Goal: Task Accomplishment & Management: Complete application form

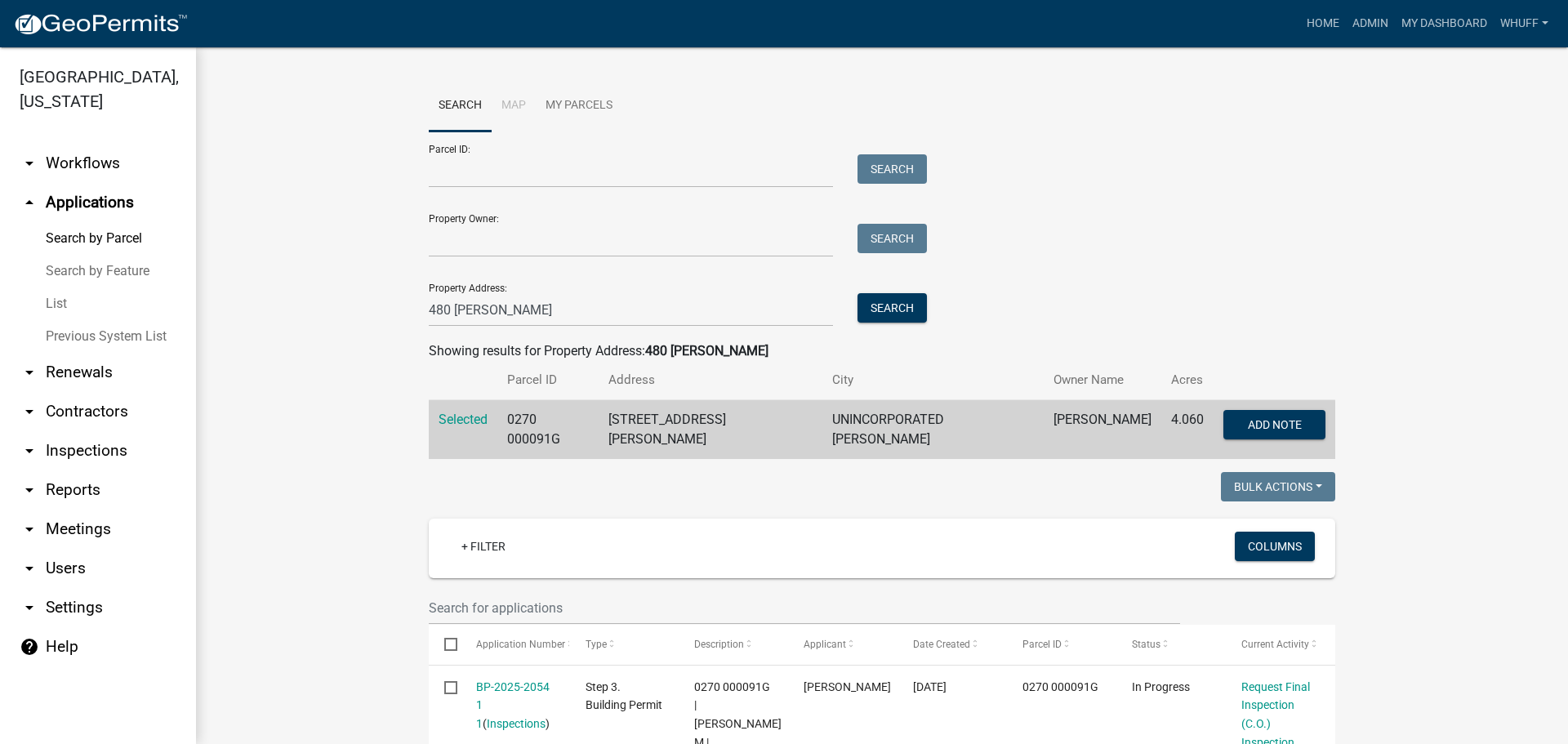
scroll to position [164, 0]
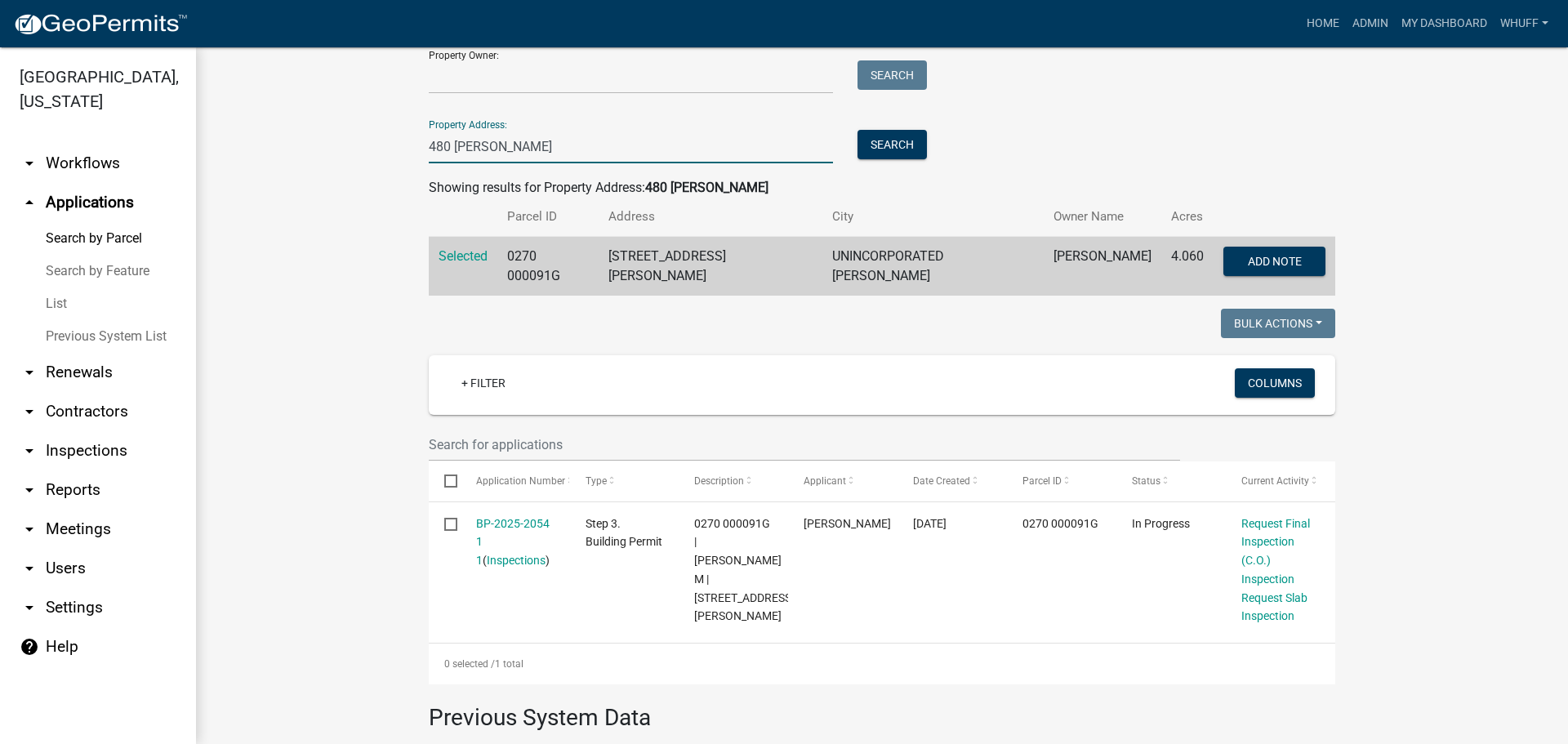
drag, startPoint x: 522, startPoint y: 147, endPoint x: 76, endPoint y: 150, distance: 446.0
click at [76, 150] on div "Troup County, Georgia arrow_drop_down Workflows List arrow_drop_up Applications…" at bounding box center [784, 396] width 1568 height 697
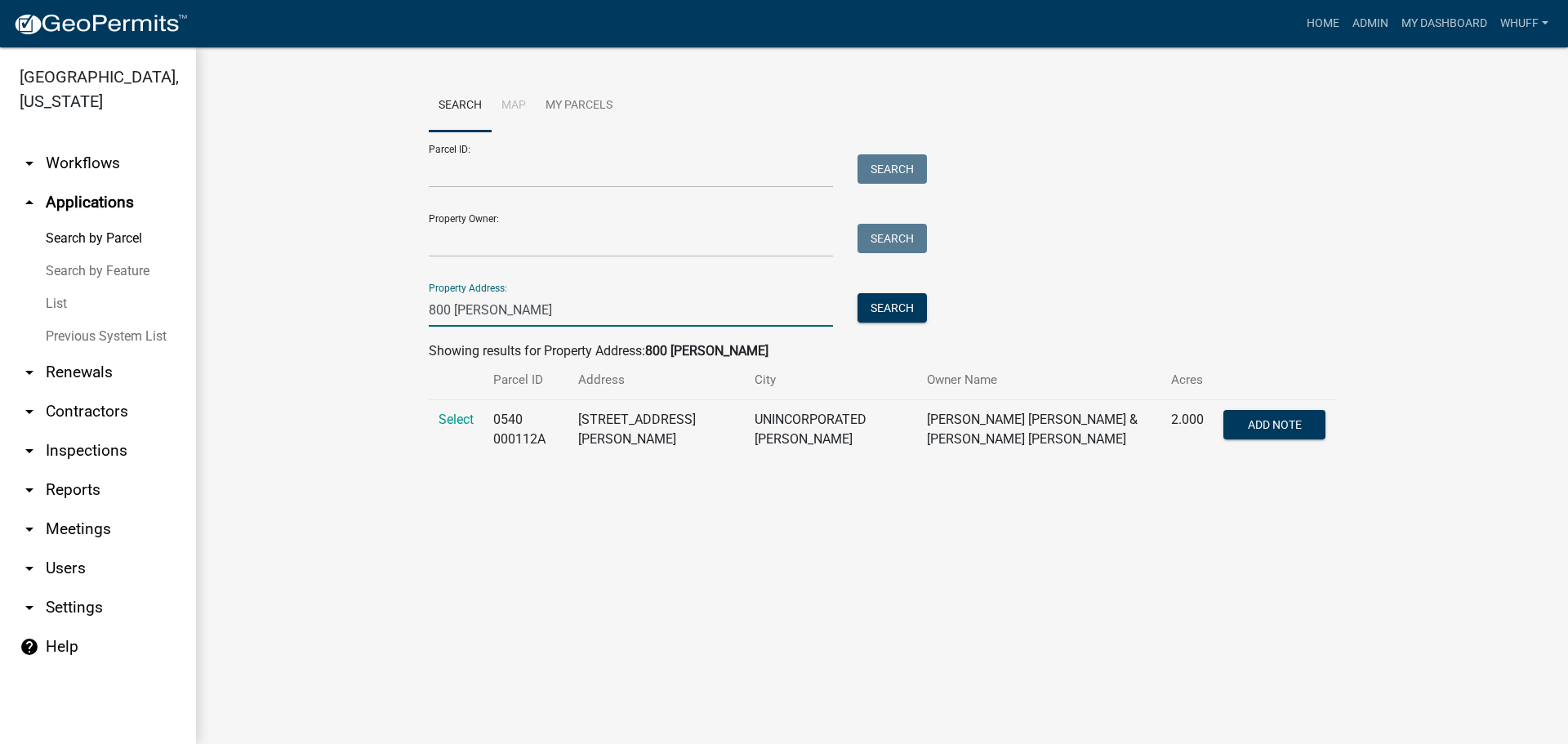
scroll to position [0, 0]
type input "800 Burkes"
click at [443, 422] on span "Select" at bounding box center [457, 420] width 35 height 15
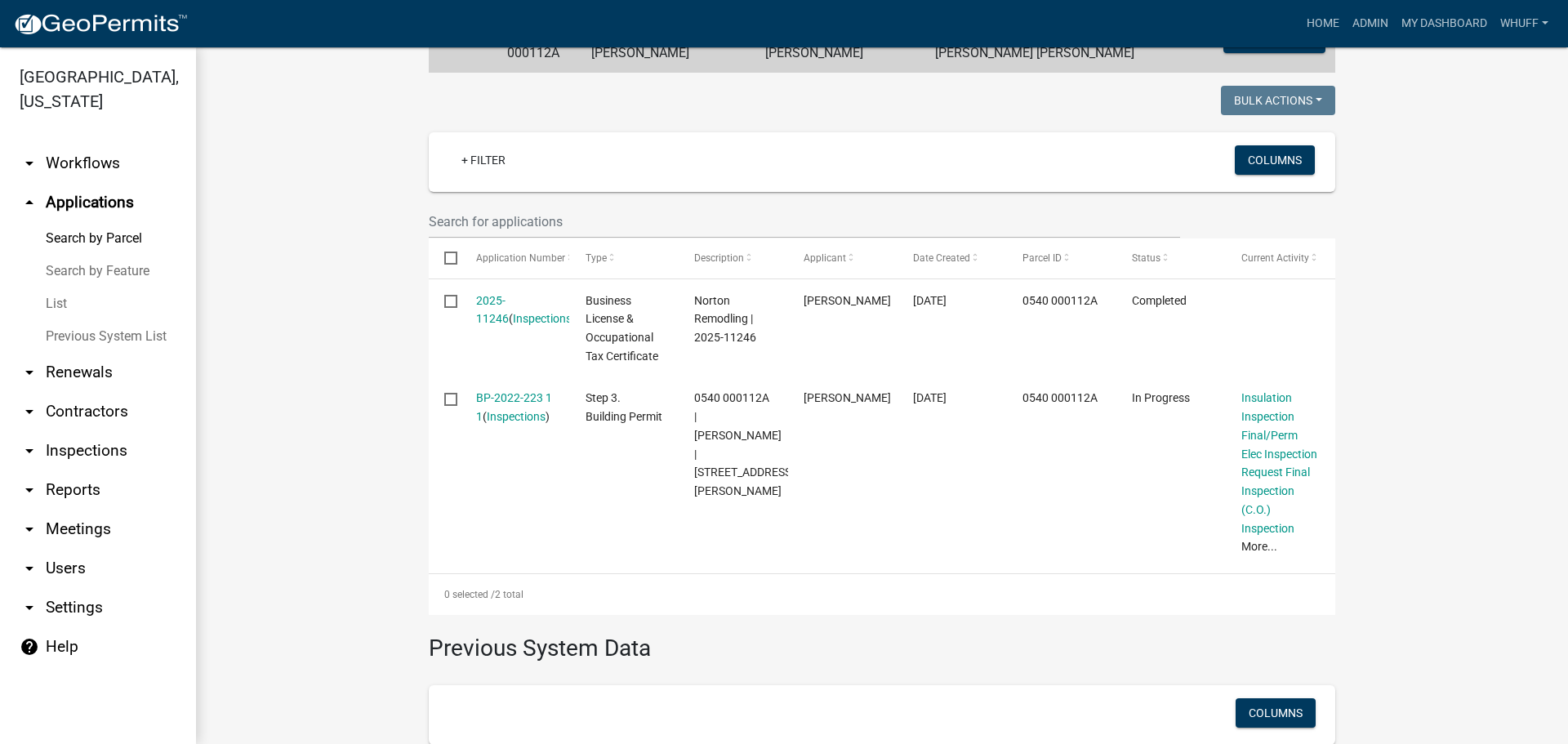
scroll to position [408, 0]
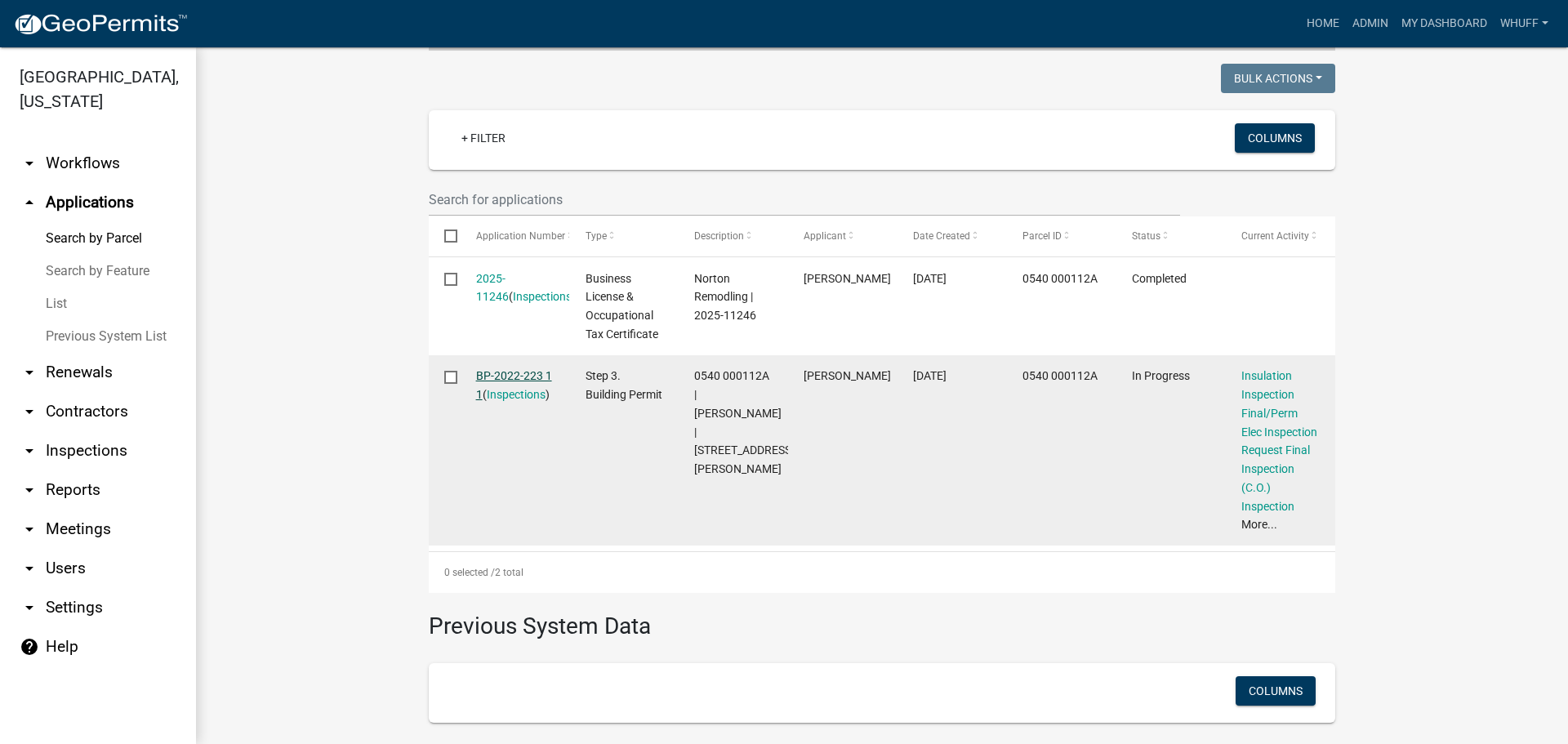
click at [504, 378] on link "BP-2022-223 1 1" at bounding box center [514, 385] width 76 height 32
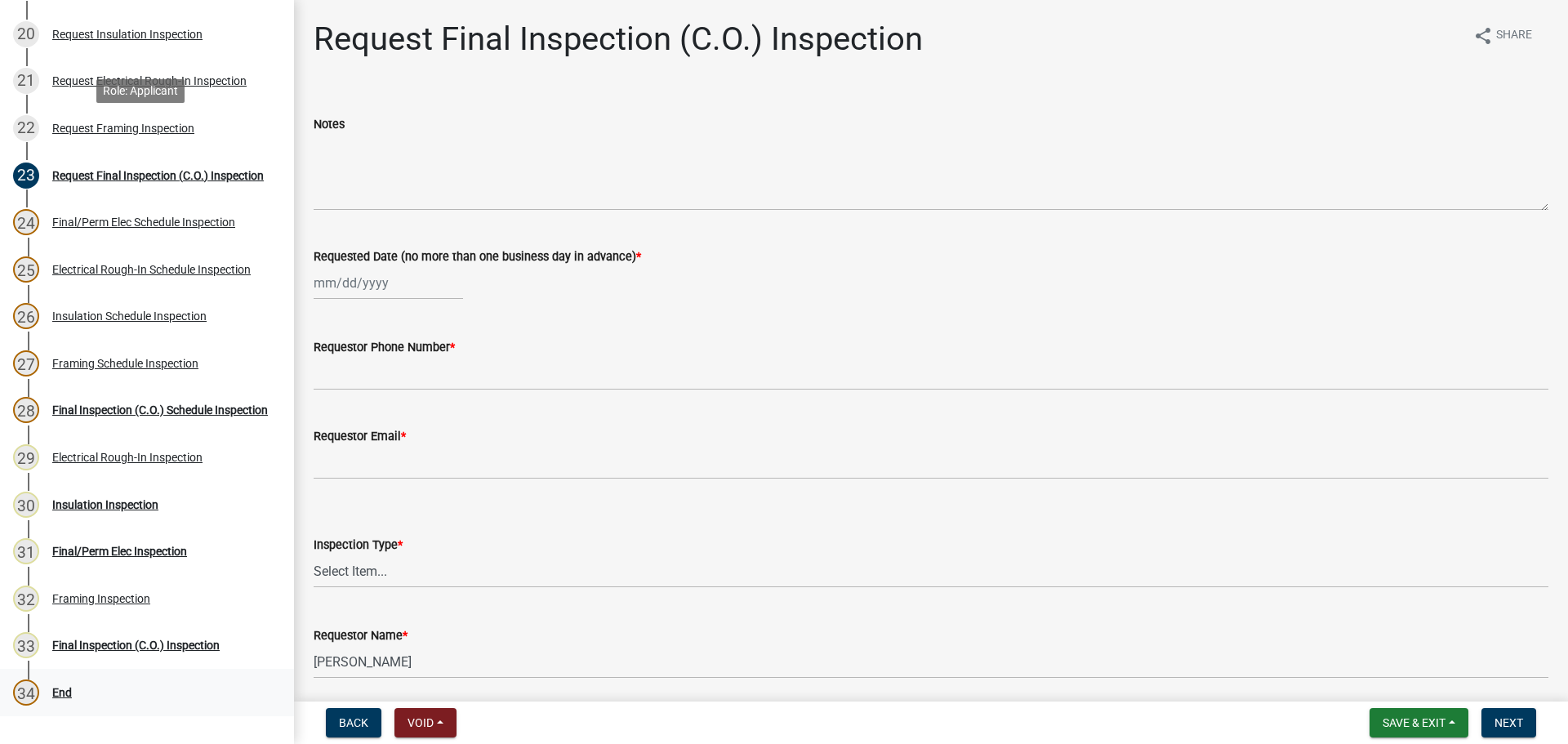
scroll to position [1144, 0]
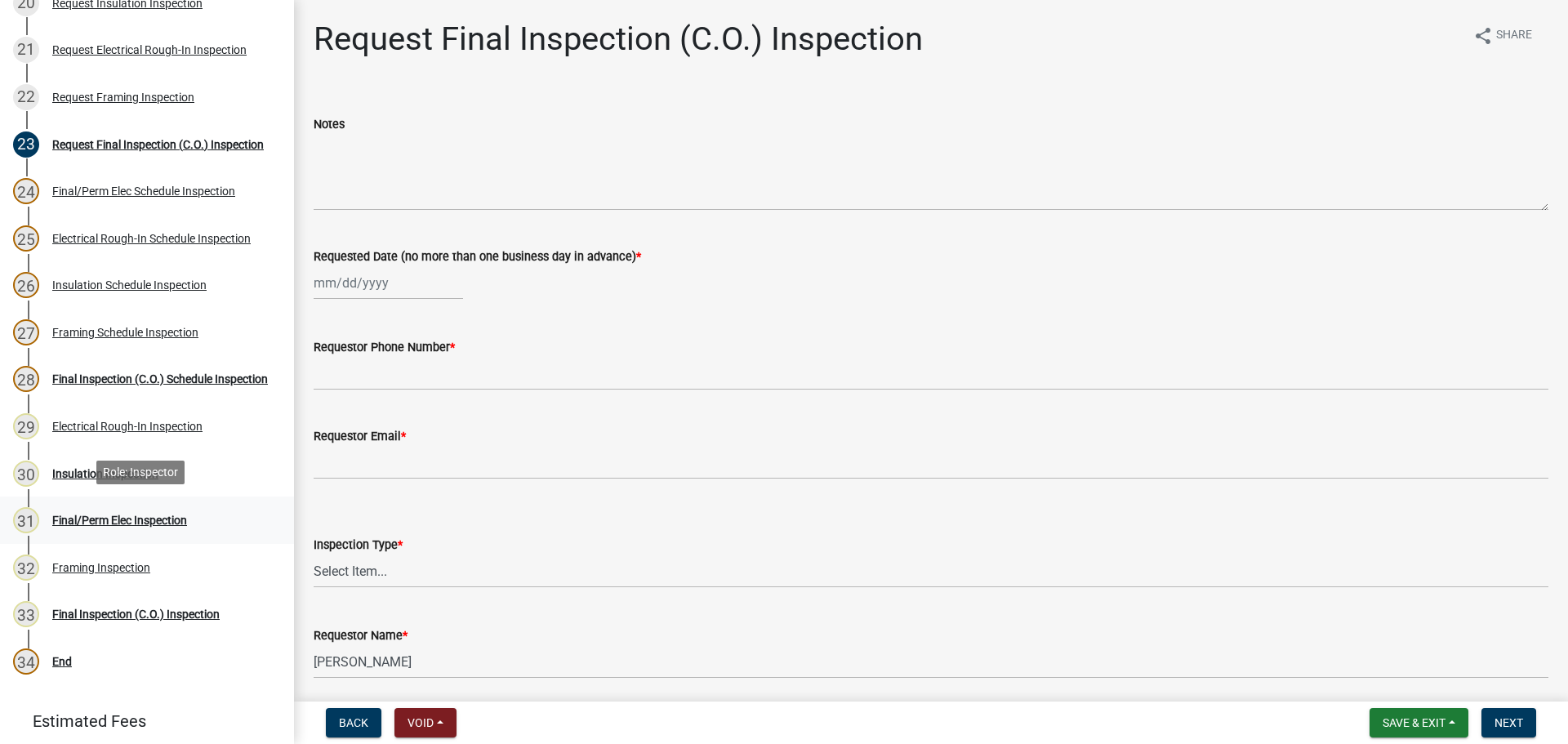
click at [132, 515] on div "Final/Perm Elec Inspection" at bounding box center [119, 521] width 134 height 12
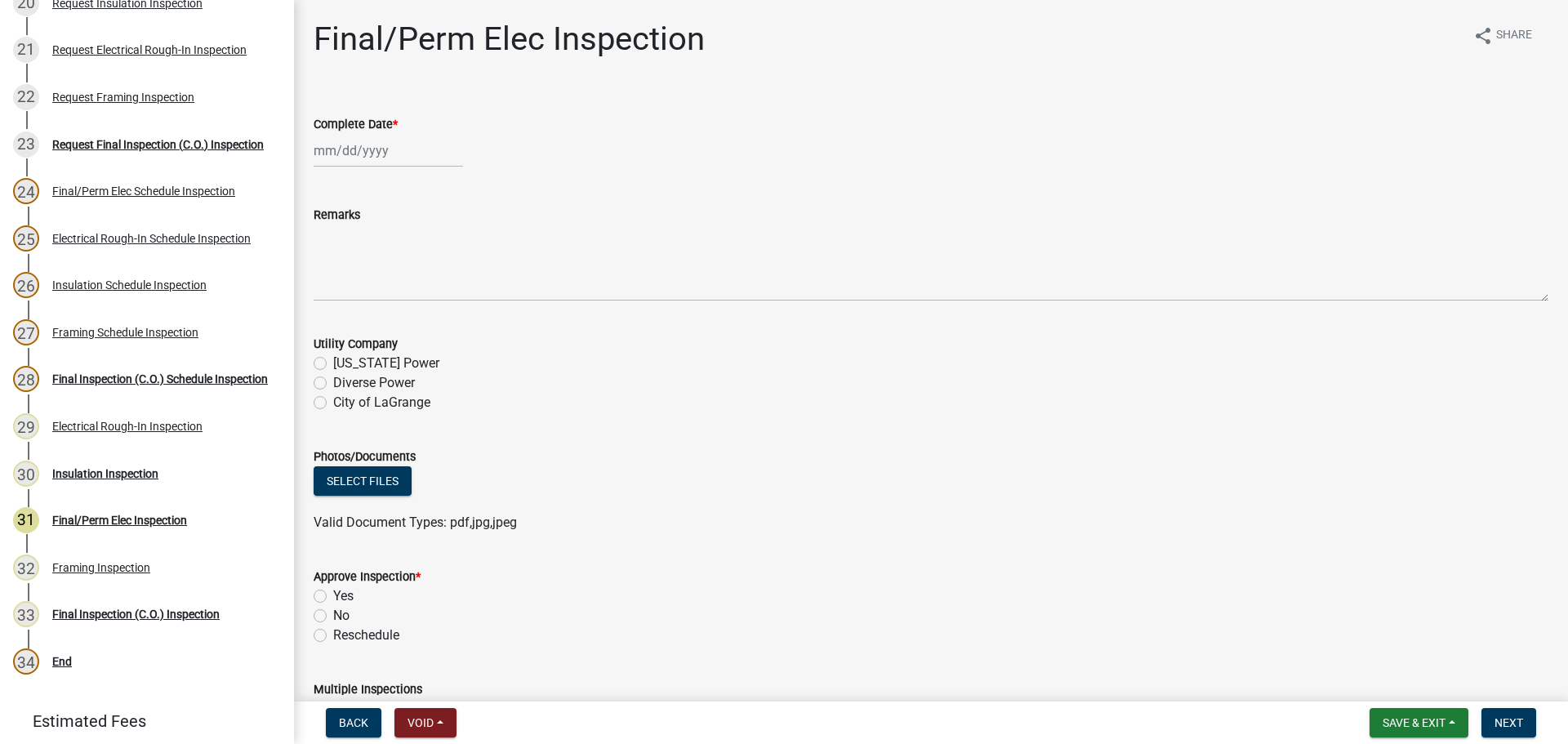
click at [357, 151] on div at bounding box center [388, 151] width 150 height 34
select select "9"
select select "2025"
click at [381, 311] on div "24" at bounding box center [382, 315] width 26 height 26
type input "09/24/2025"
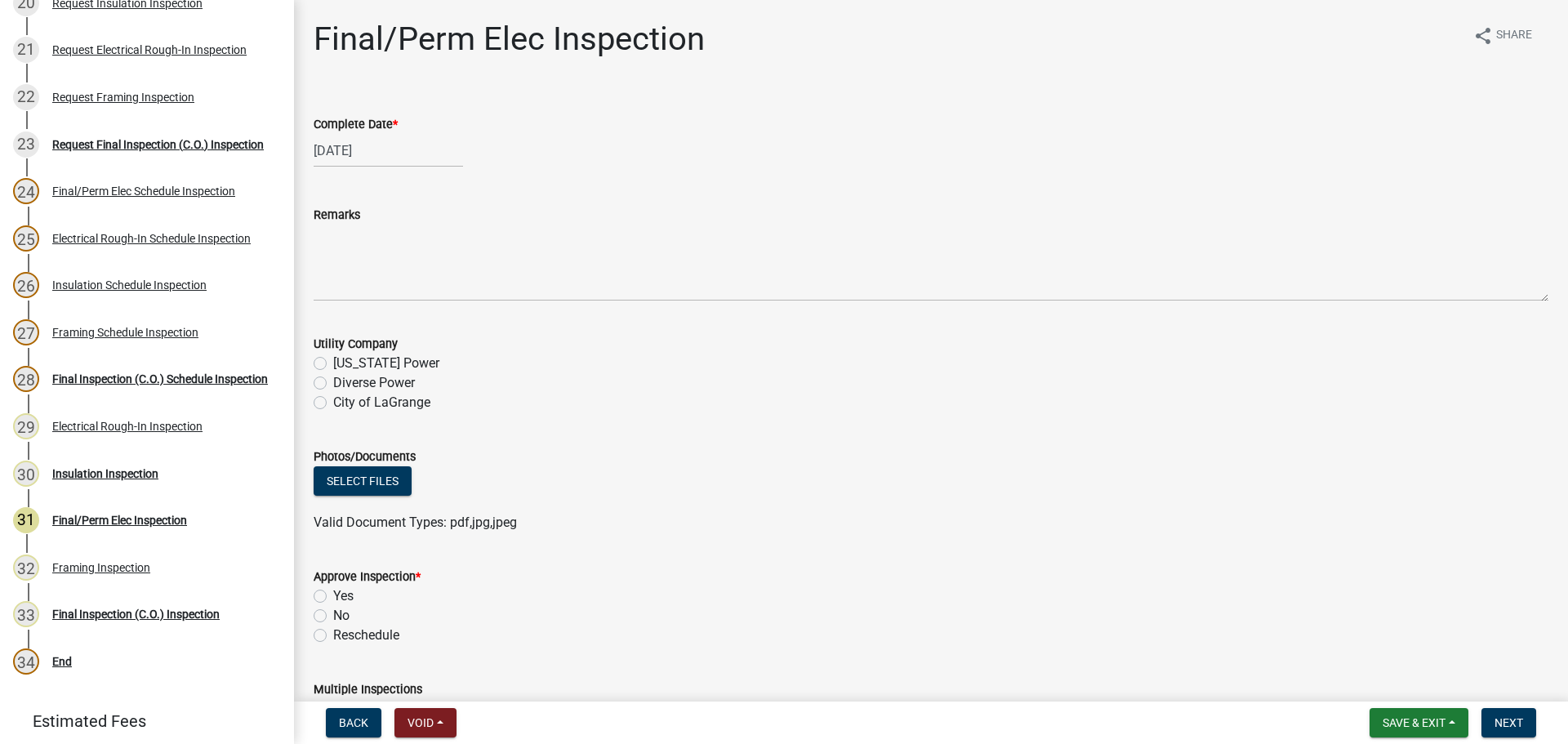
click at [382, 380] on label "Diverse Power" at bounding box center [374, 383] width 81 height 19
click at [344, 380] on input "Diverse Power" at bounding box center [339, 378] width 11 height 11
radio input "true"
click at [341, 598] on label "Yes" at bounding box center [343, 596] width 20 height 19
click at [341, 597] on input "Yes" at bounding box center [339, 591] width 11 height 11
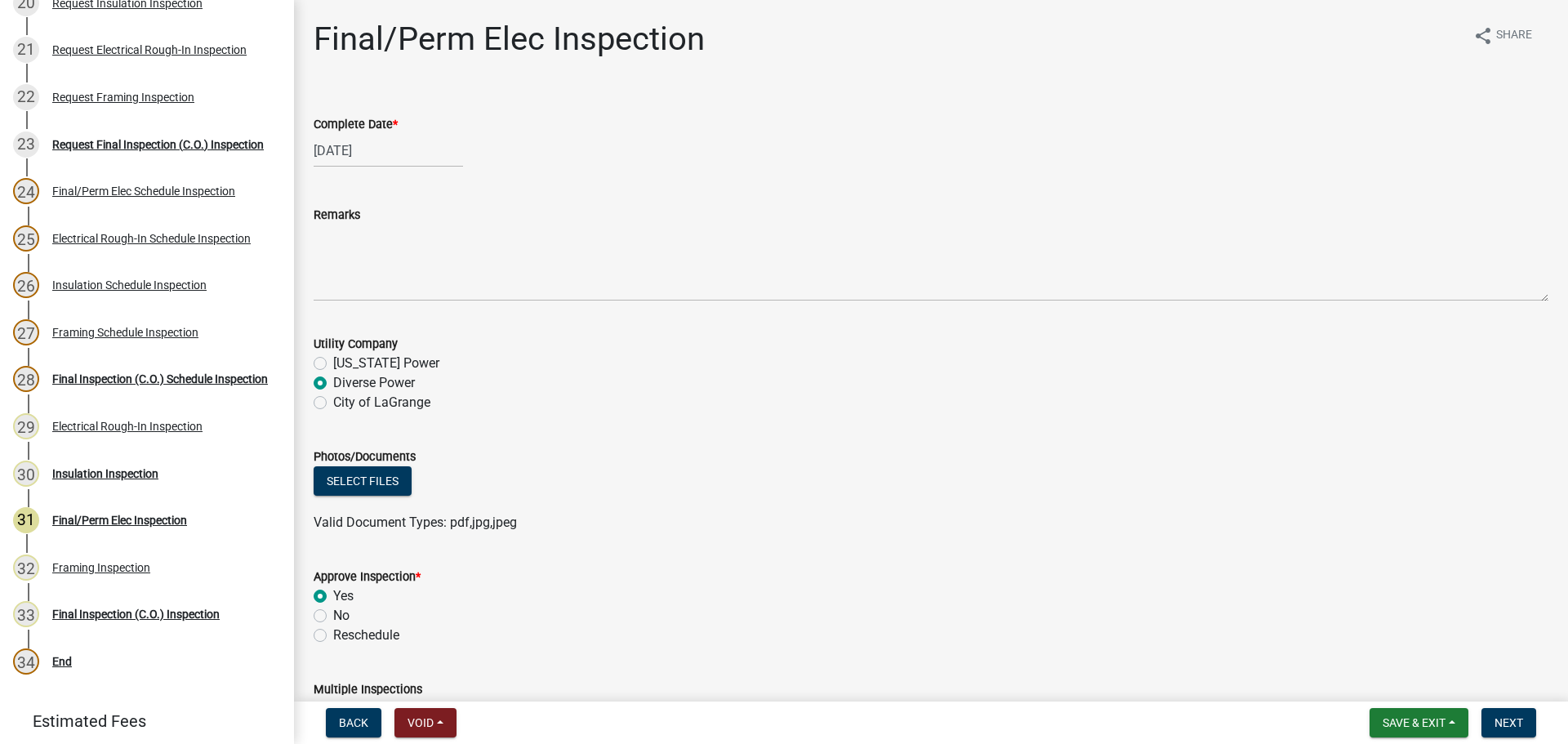
radio input "true"
drag, startPoint x: 965, startPoint y: 576, endPoint x: 1206, endPoint y: 557, distance: 241.7
click at [972, 576] on div "Approve Inspection *" at bounding box center [931, 577] width 1235 height 19
click at [1458, 522] on div "Valid Document Types: pdf,jpg,jpeg" at bounding box center [932, 522] width 1259 height 19
click at [1521, 726] on span "Next" at bounding box center [1509, 724] width 29 height 14
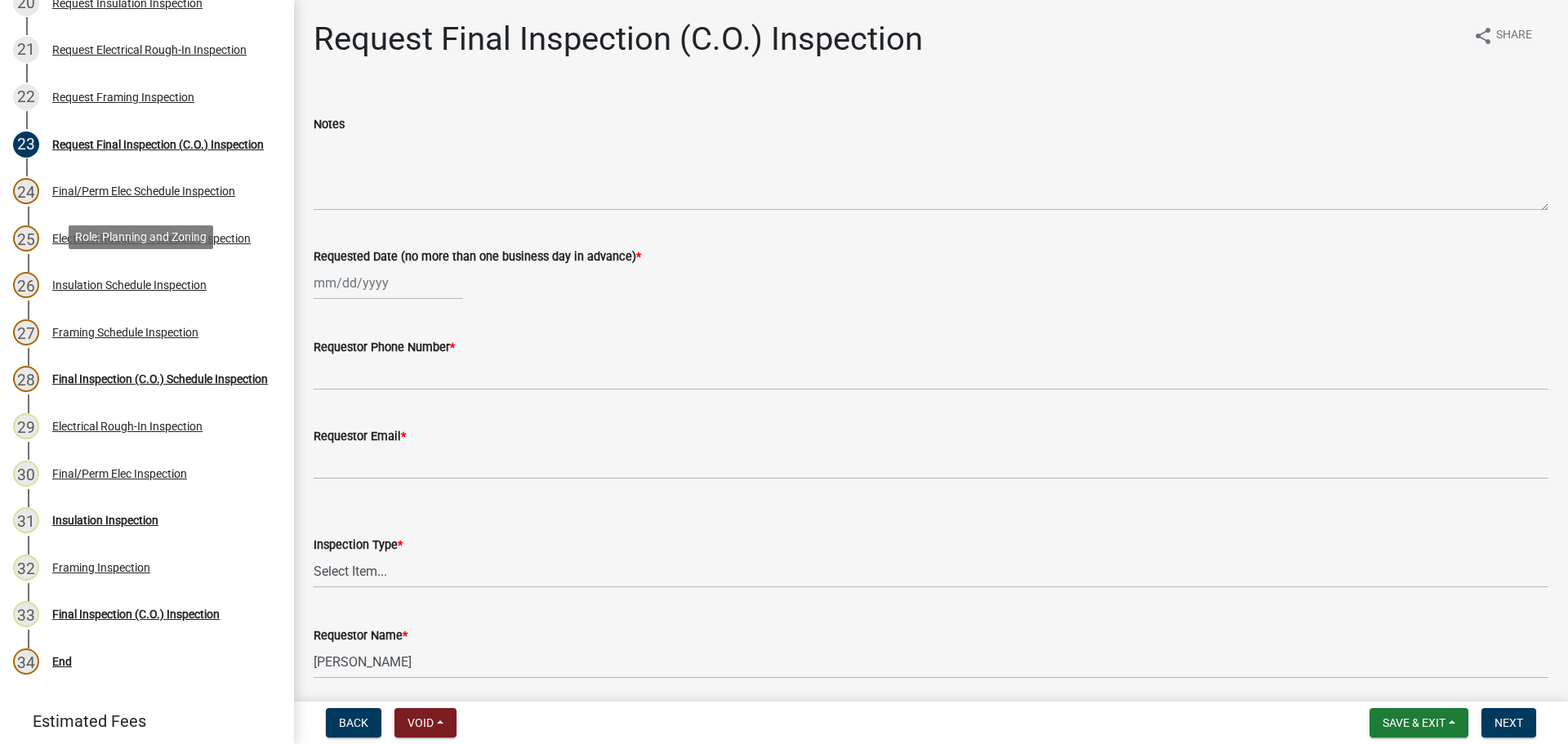
click at [133, 280] on div "Insulation Schedule Inspection" at bounding box center [130, 285] width 155 height 12
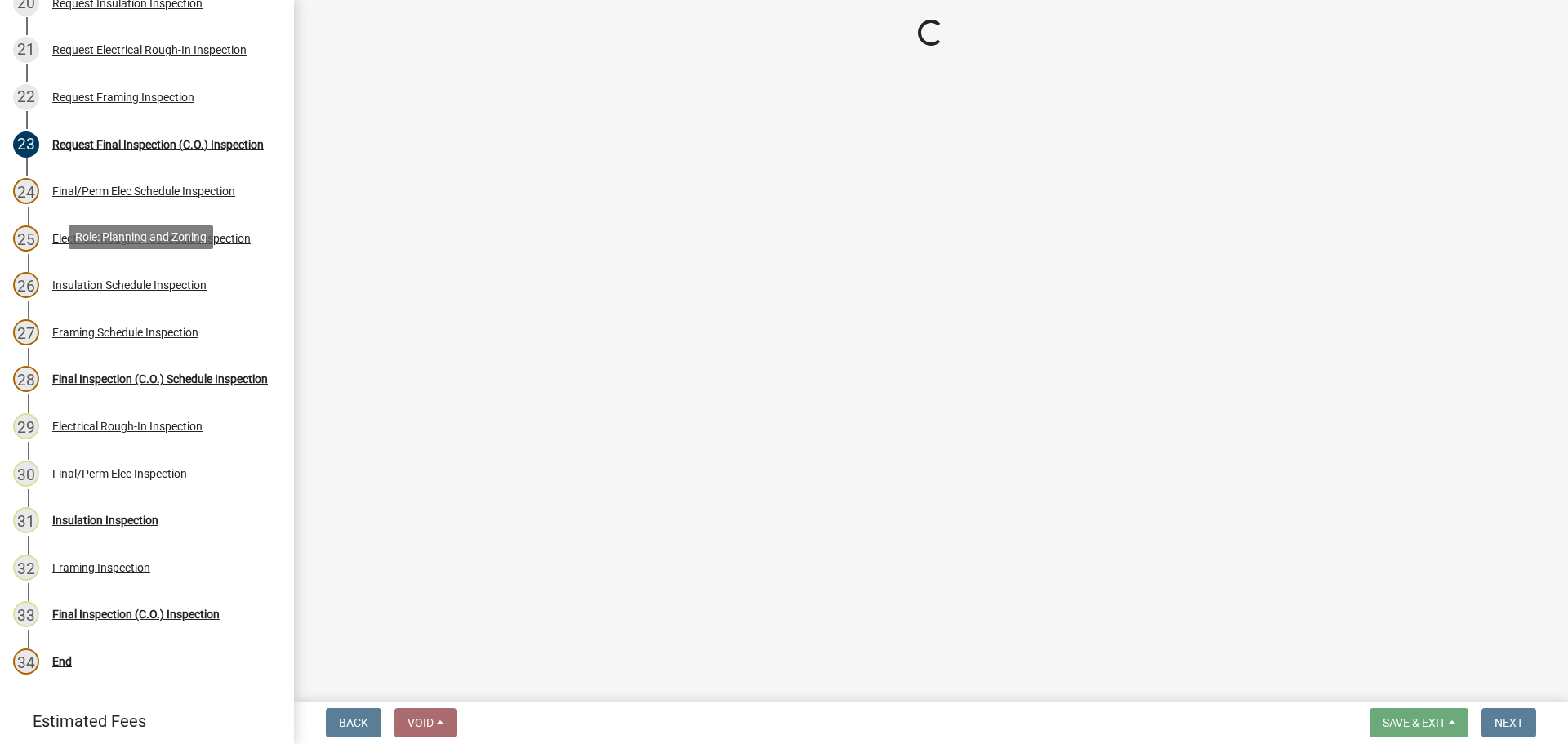
select select "a5a5a9dc-14a5-4192-801a-4b6ec73e6000"
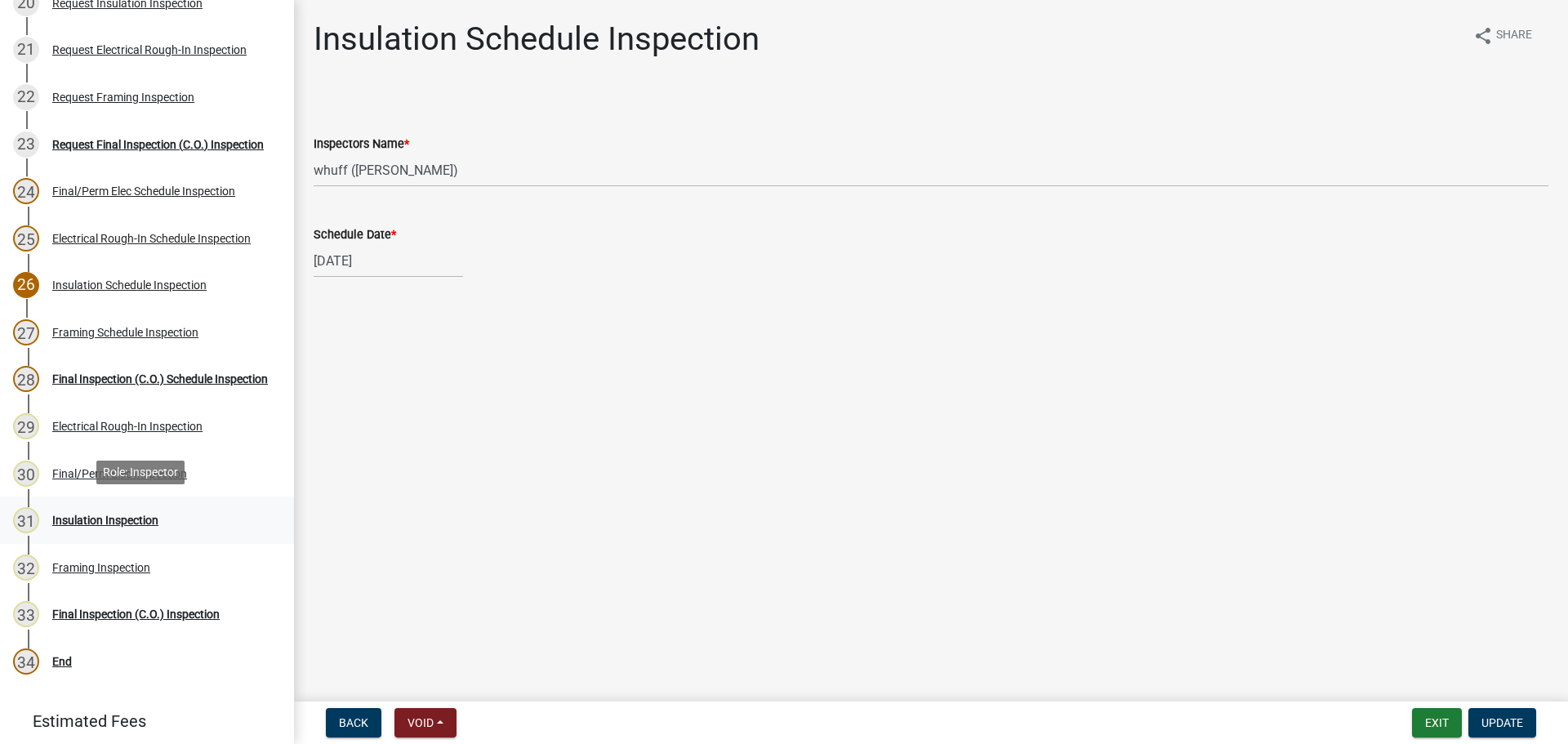
click at [127, 496] on link "31 Insulation Inspection" at bounding box center [147, 520] width 294 height 47
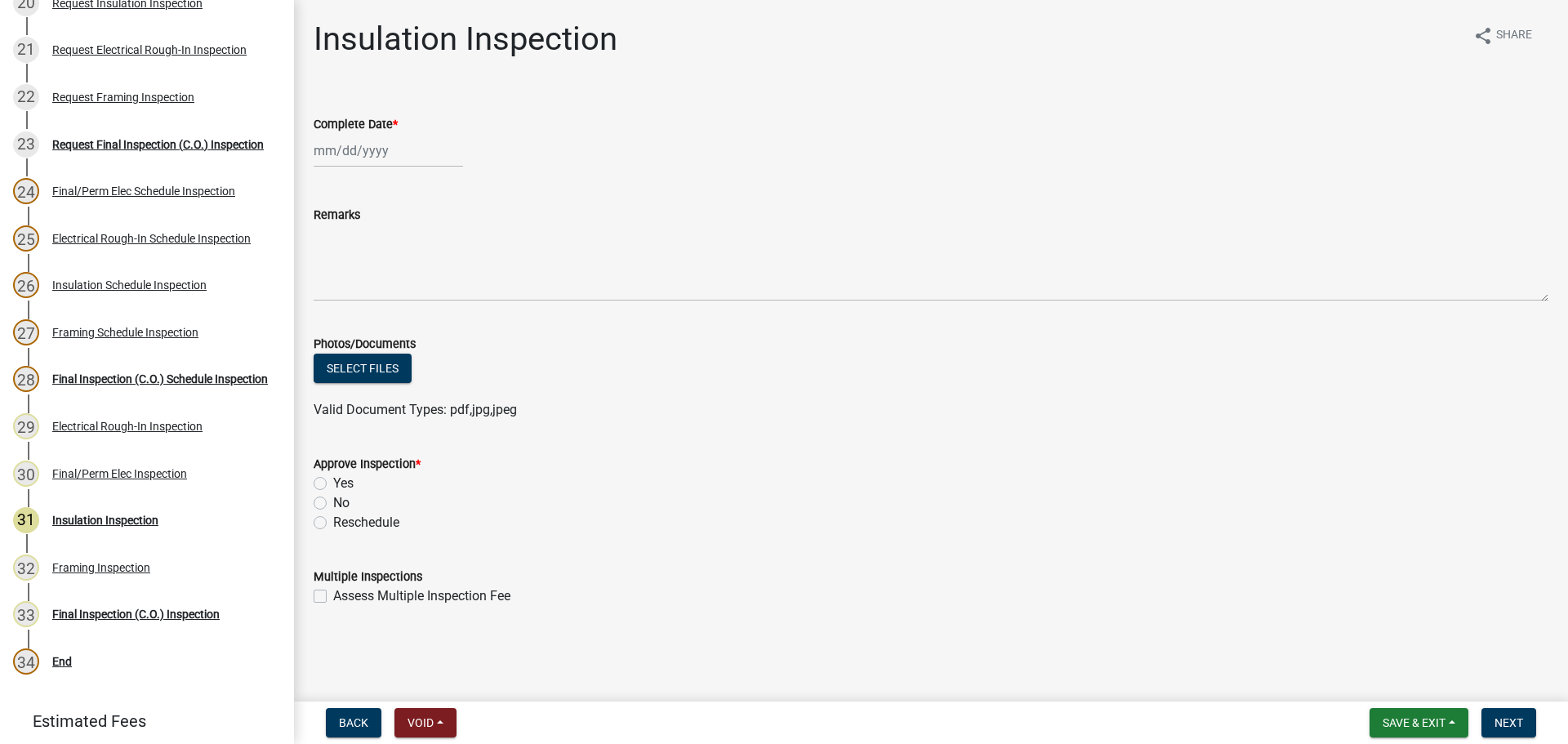
click at [362, 140] on div at bounding box center [388, 151] width 150 height 34
select select "9"
select select "2025"
click at [384, 314] on div "24" at bounding box center [382, 315] width 26 height 26
type input "09/24/2025"
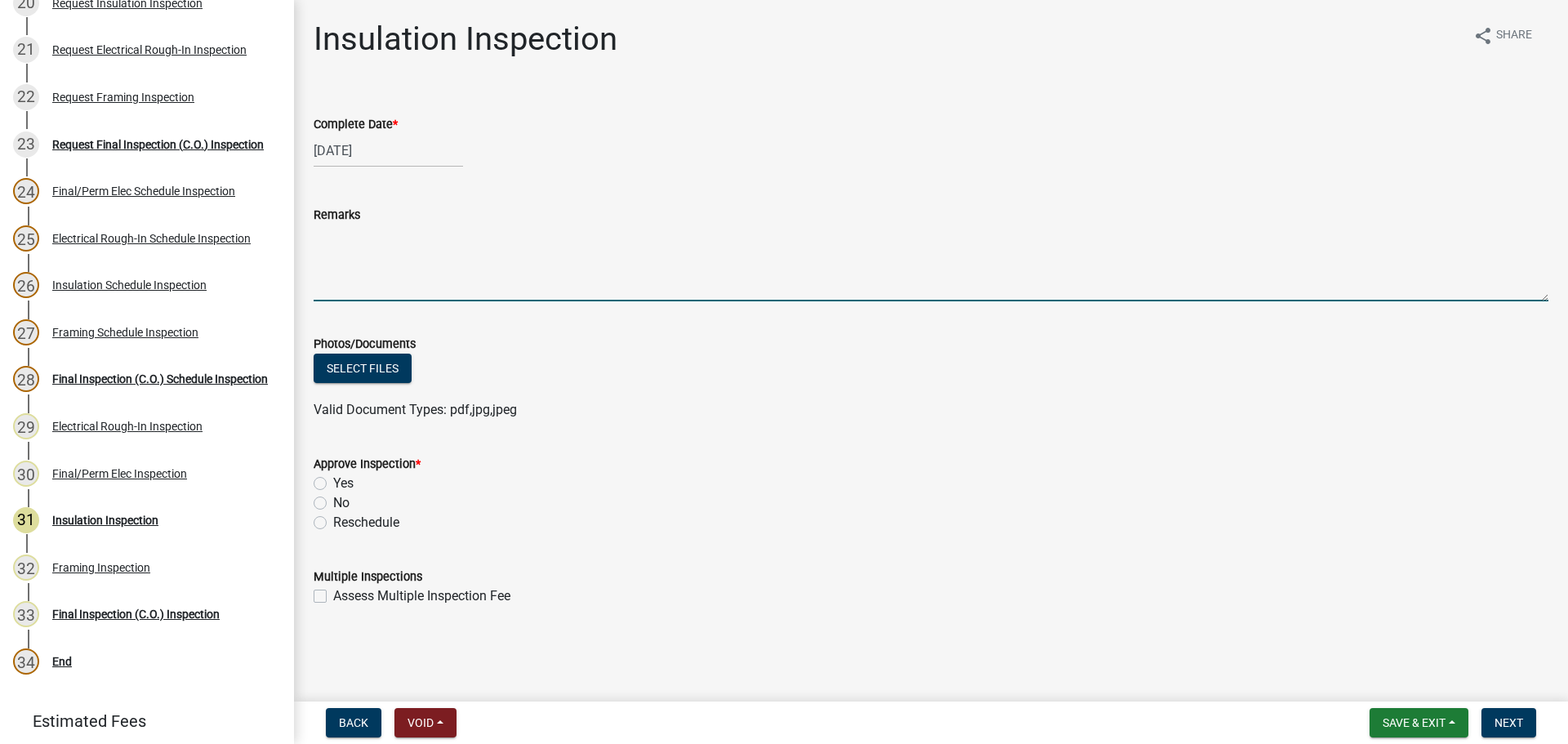
click at [382, 255] on textarea "Remarks" at bounding box center [931, 262] width 1235 height 76
type textarea "Inspection not called for. Was not inspected."
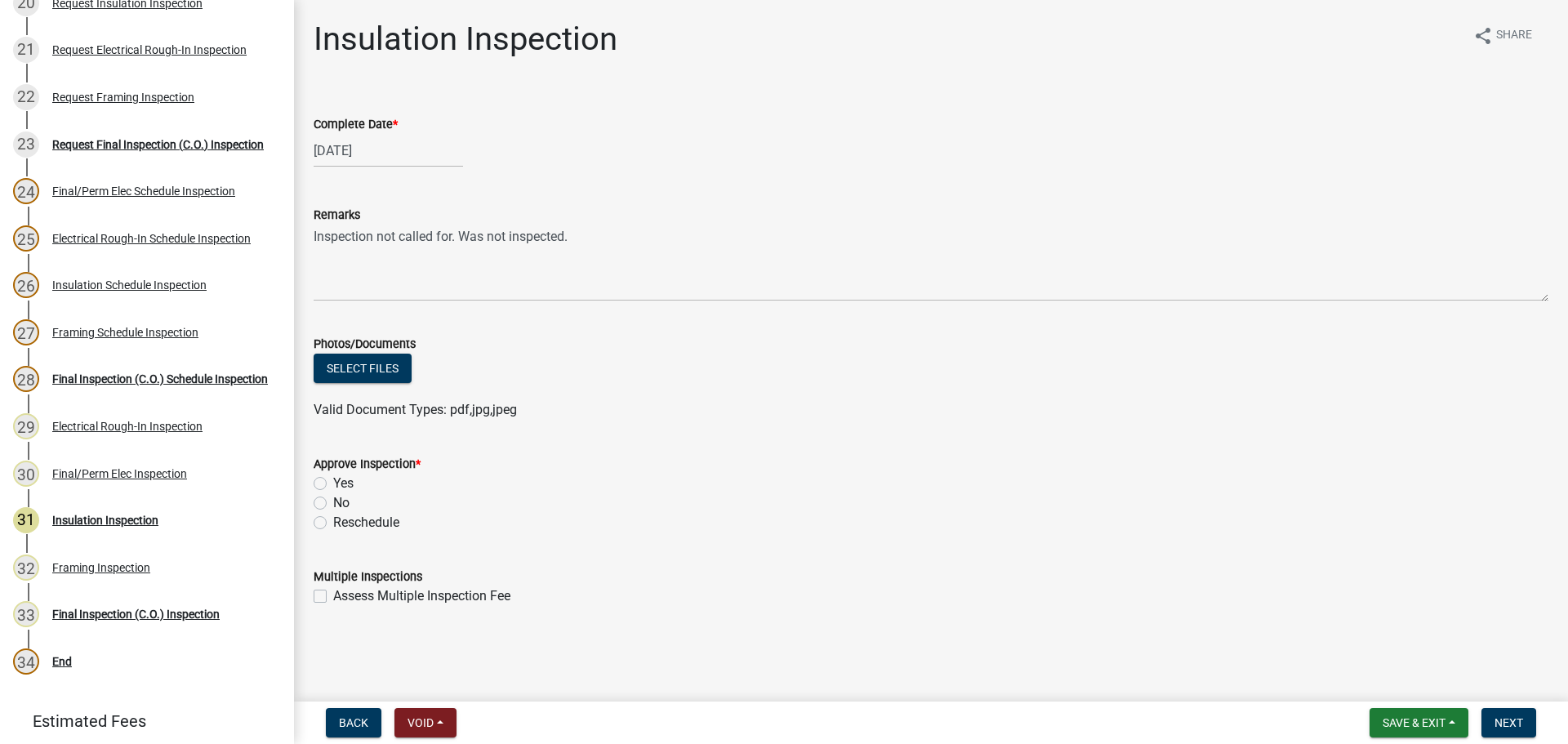
click at [334, 481] on label "Yes" at bounding box center [343, 484] width 20 height 19
click at [334, 481] on input "Yes" at bounding box center [339, 479] width 11 height 11
radio input "true"
drag, startPoint x: 1199, startPoint y: 543, endPoint x: 1528, endPoint y: 714, distance: 370.8
click at [1200, 543] on wm-data-entity-input "Approve Inspection * Yes No Reschedule" at bounding box center [931, 491] width 1235 height 113
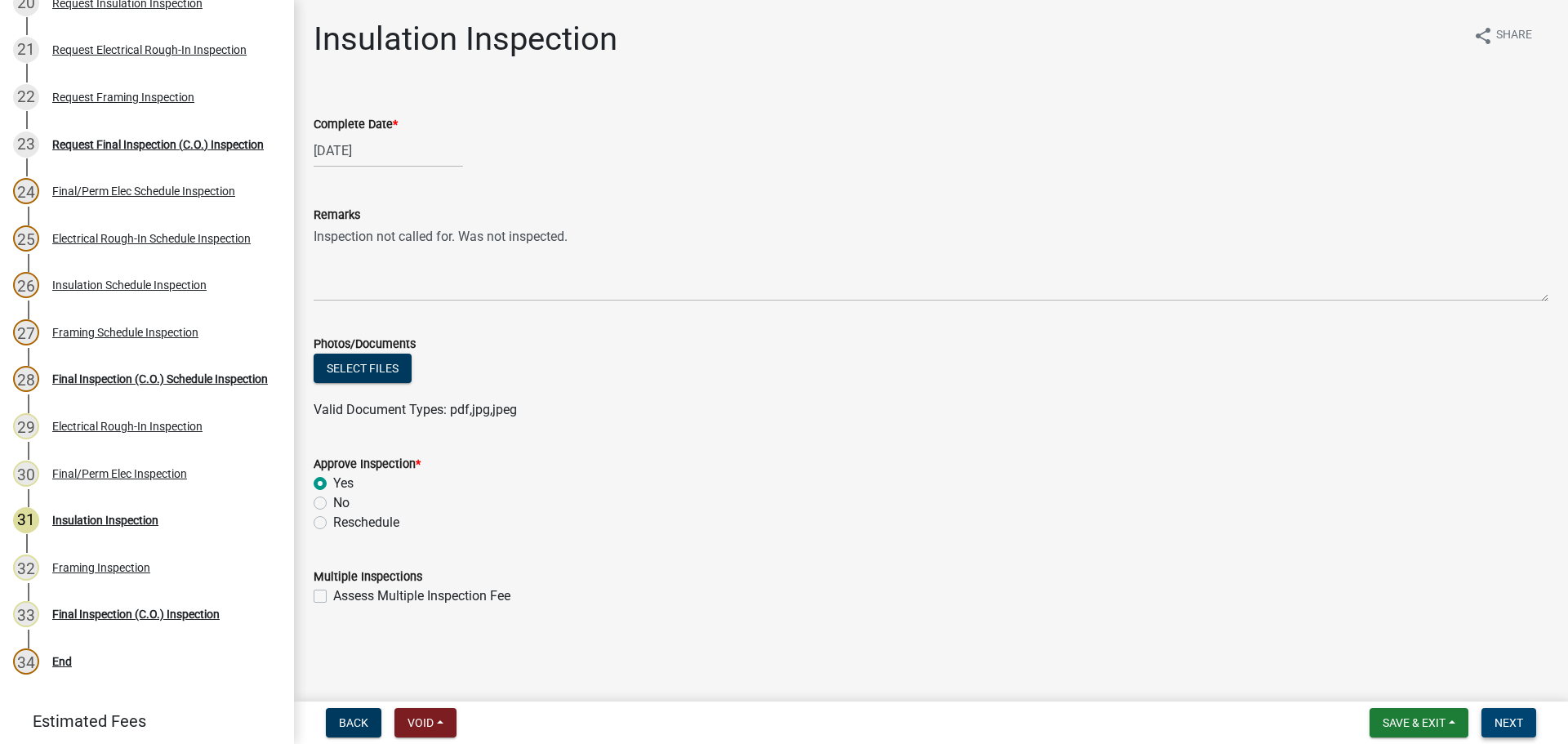
click at [1514, 717] on span "Next" at bounding box center [1509, 724] width 29 height 14
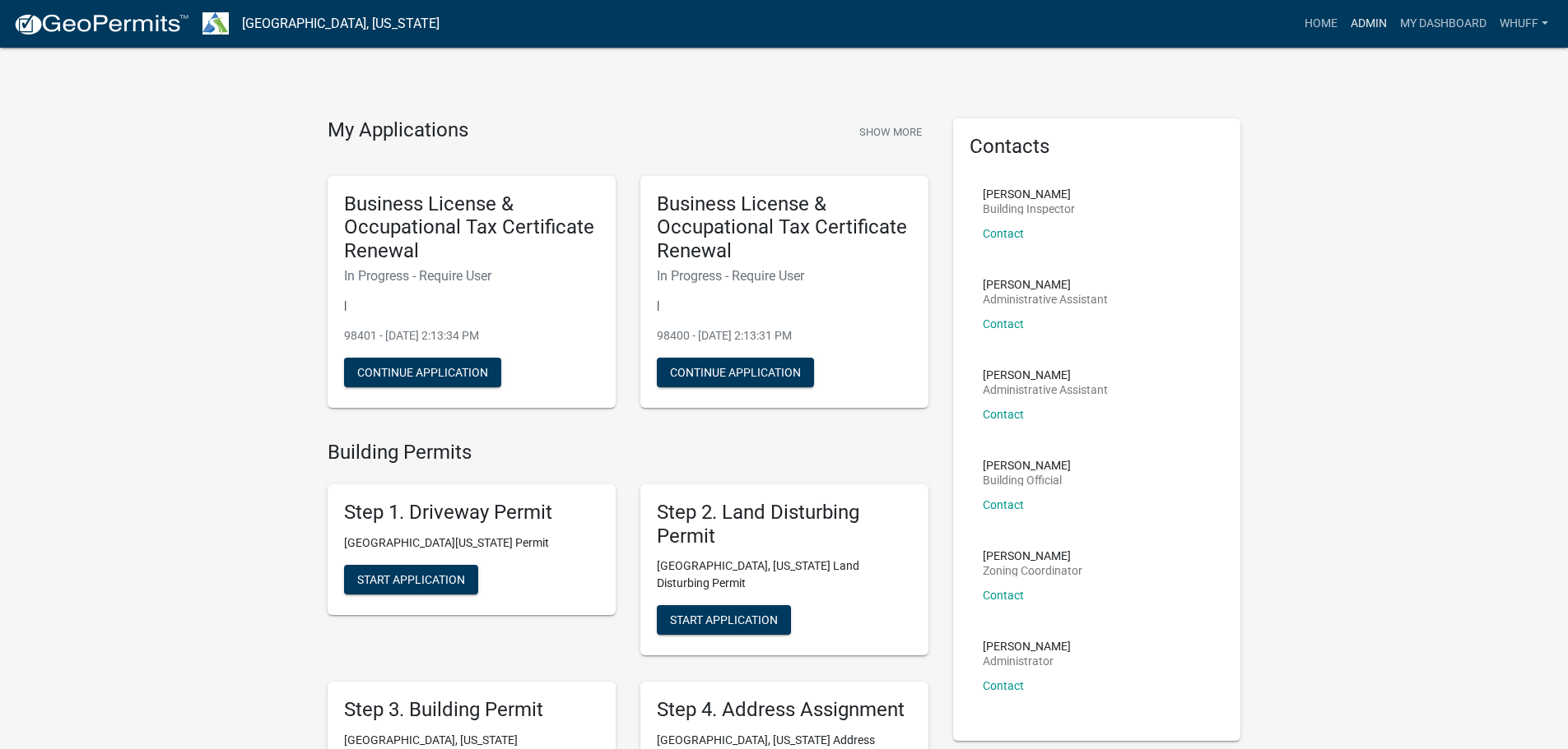
click at [1351, 22] on link "Admin" at bounding box center [1368, 23] width 50 height 31
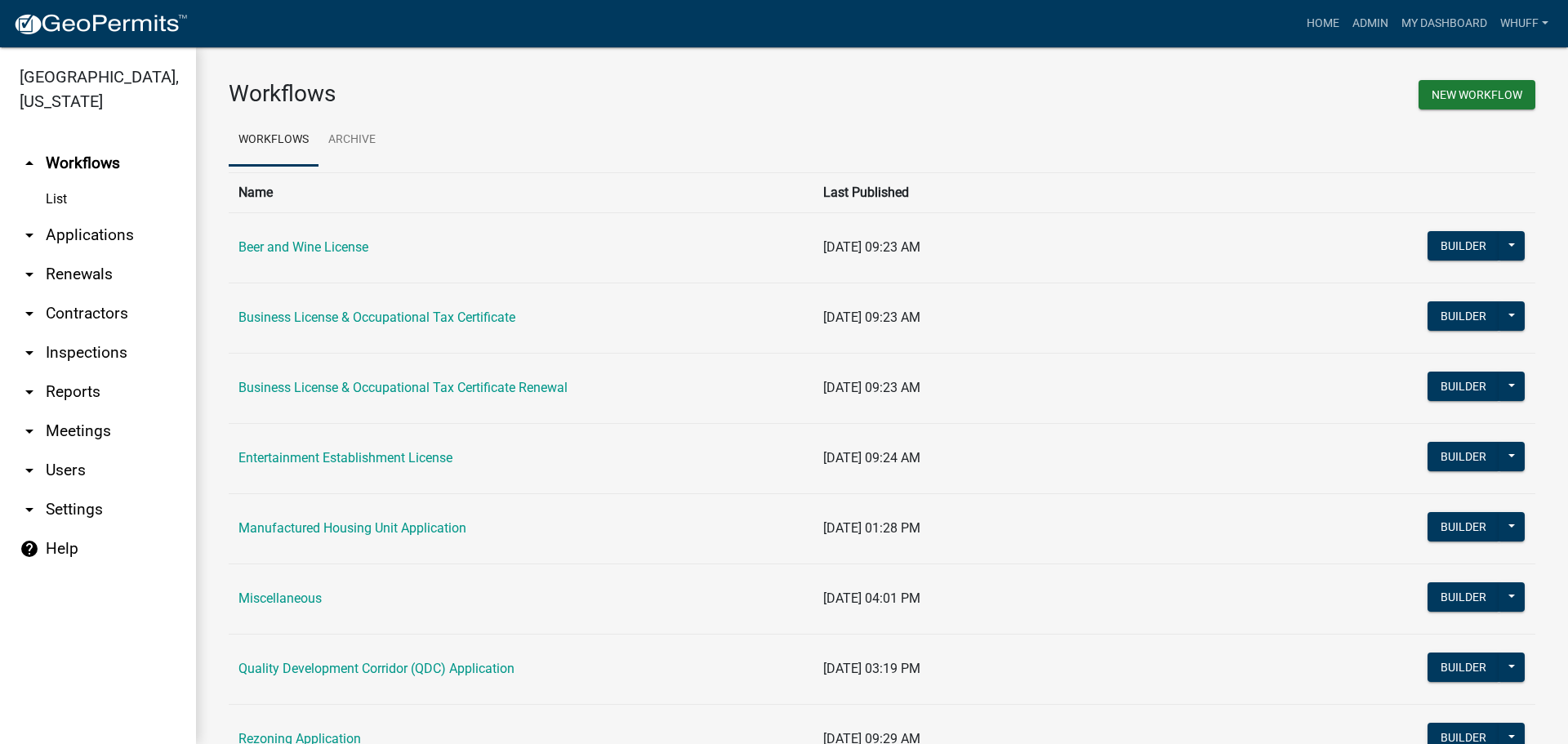
click at [118, 216] on link "arrow_drop_down Applications" at bounding box center [98, 235] width 196 height 40
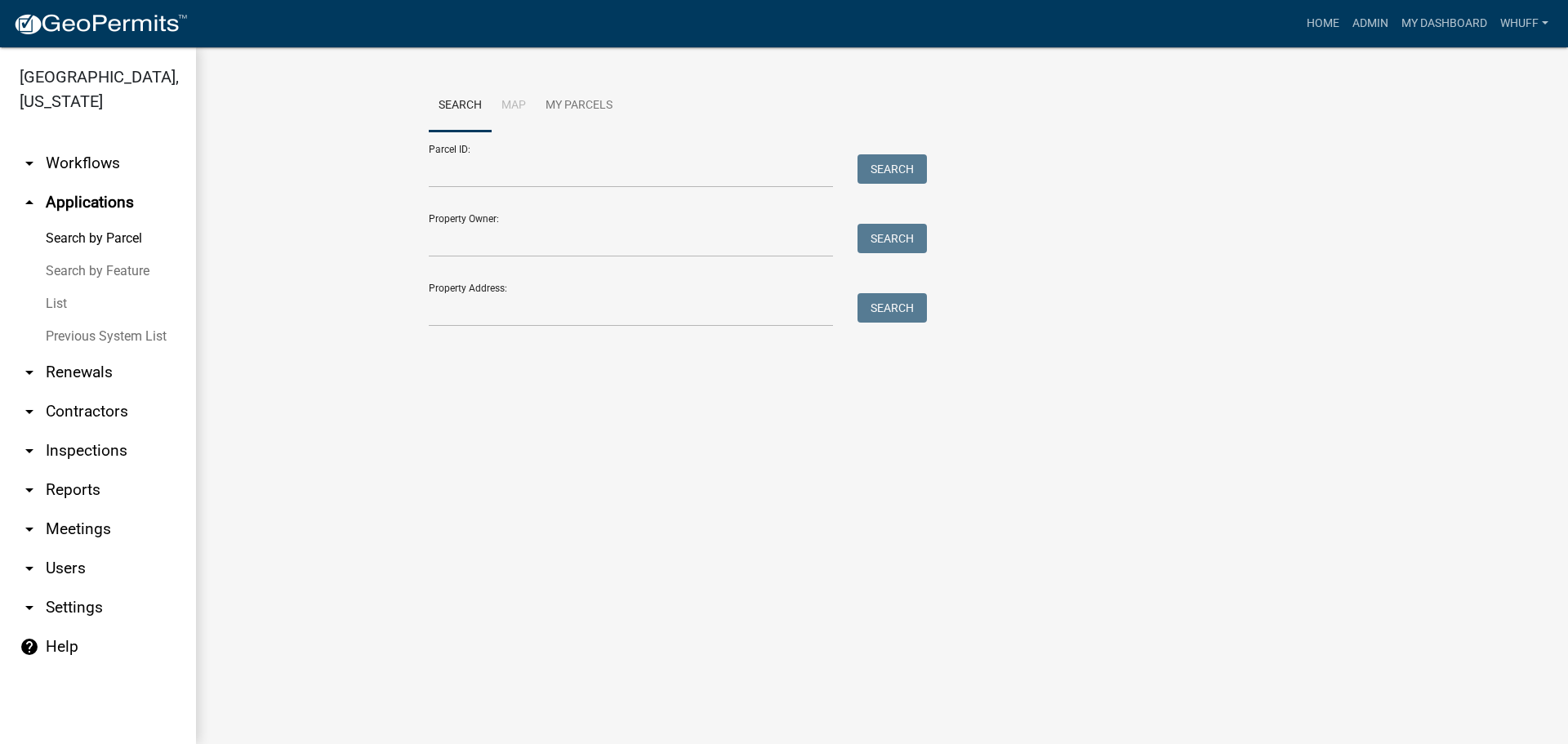
click at [559, 329] on div "Search Map My Parcels Parcel ID: Search Property Owner: Search Property Address…" at bounding box center [882, 211] width 932 height 261
click at [524, 306] on input "Property Address:" at bounding box center [631, 310] width 404 height 34
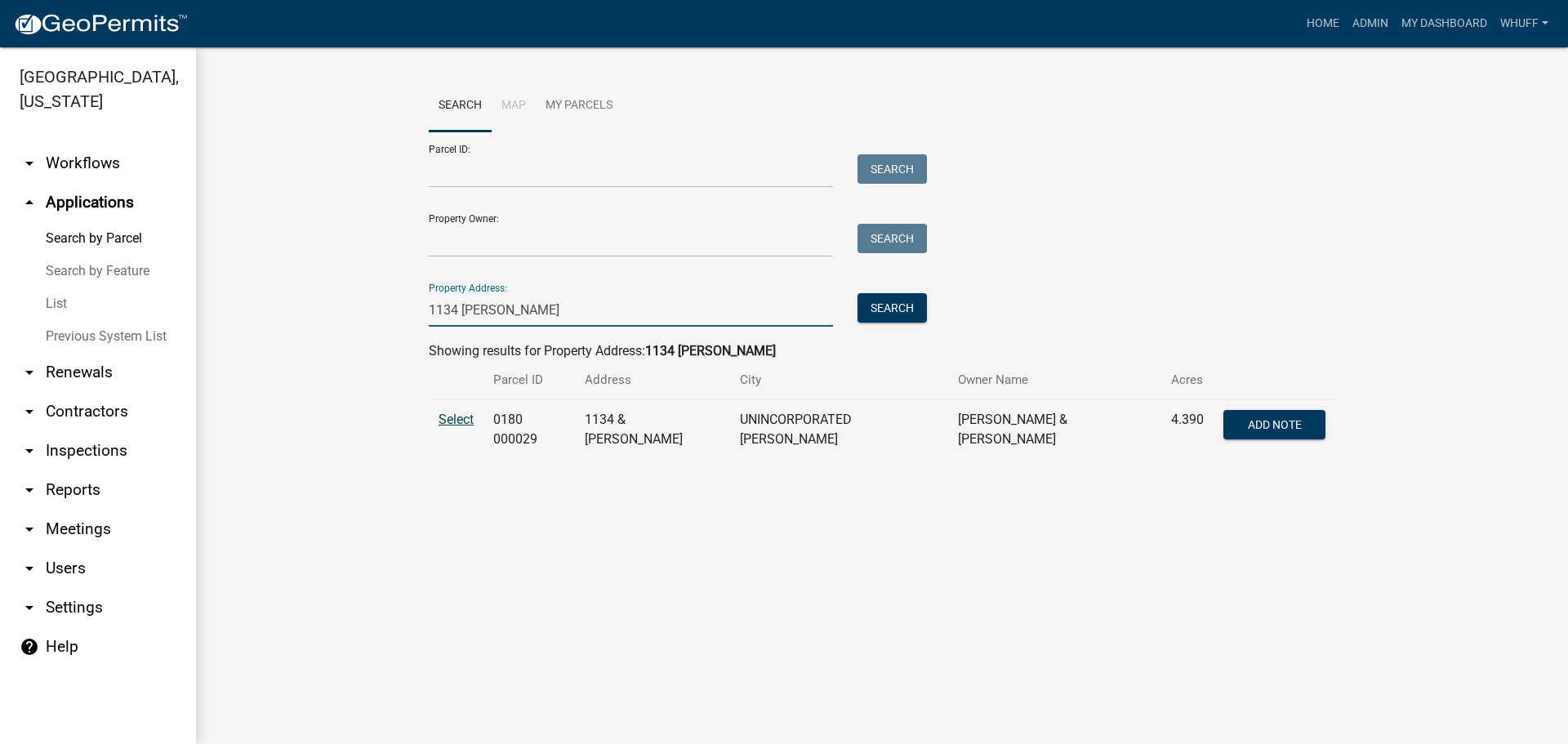
type input "1134 Hines"
click at [466, 414] on span "Select" at bounding box center [457, 420] width 35 height 15
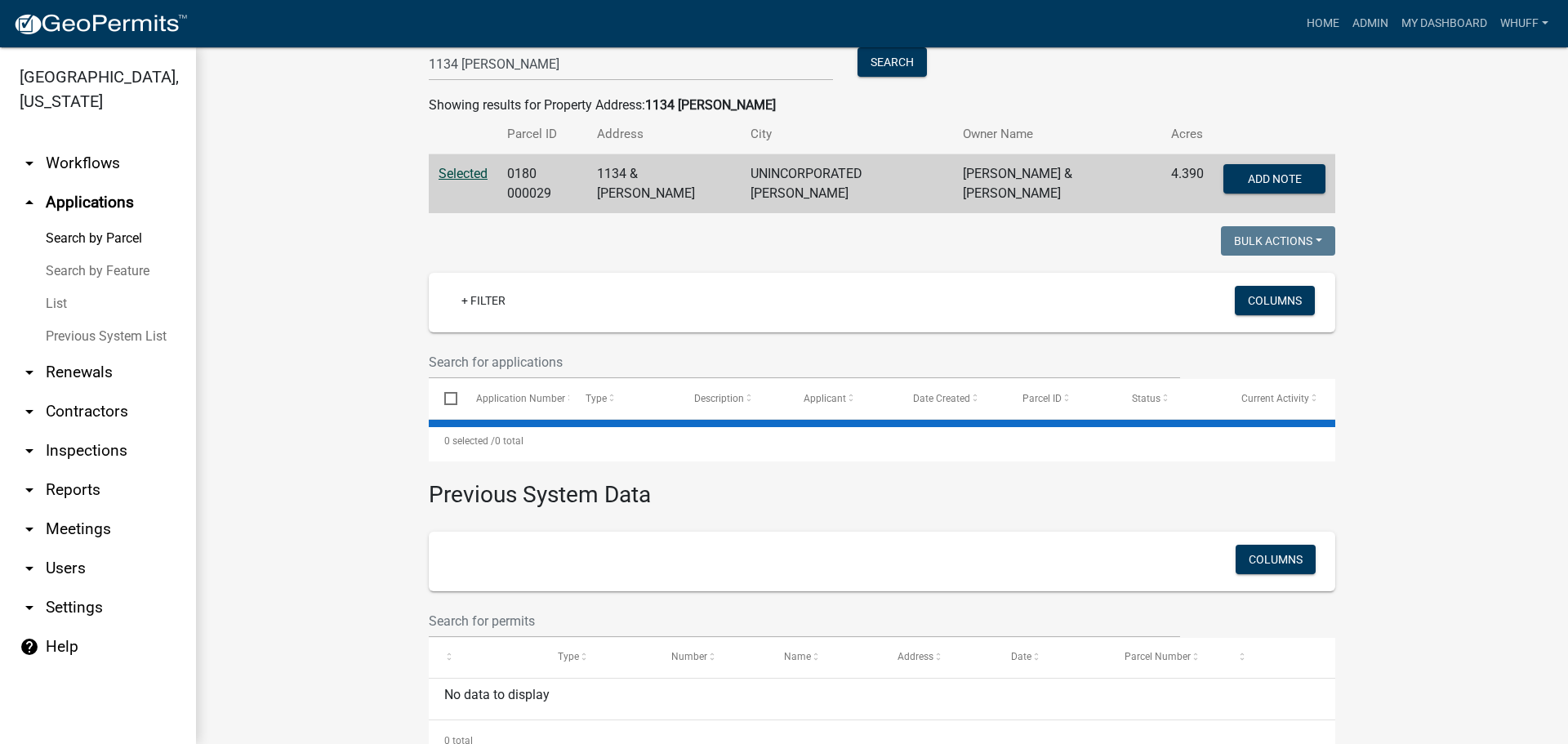
scroll to position [250, 0]
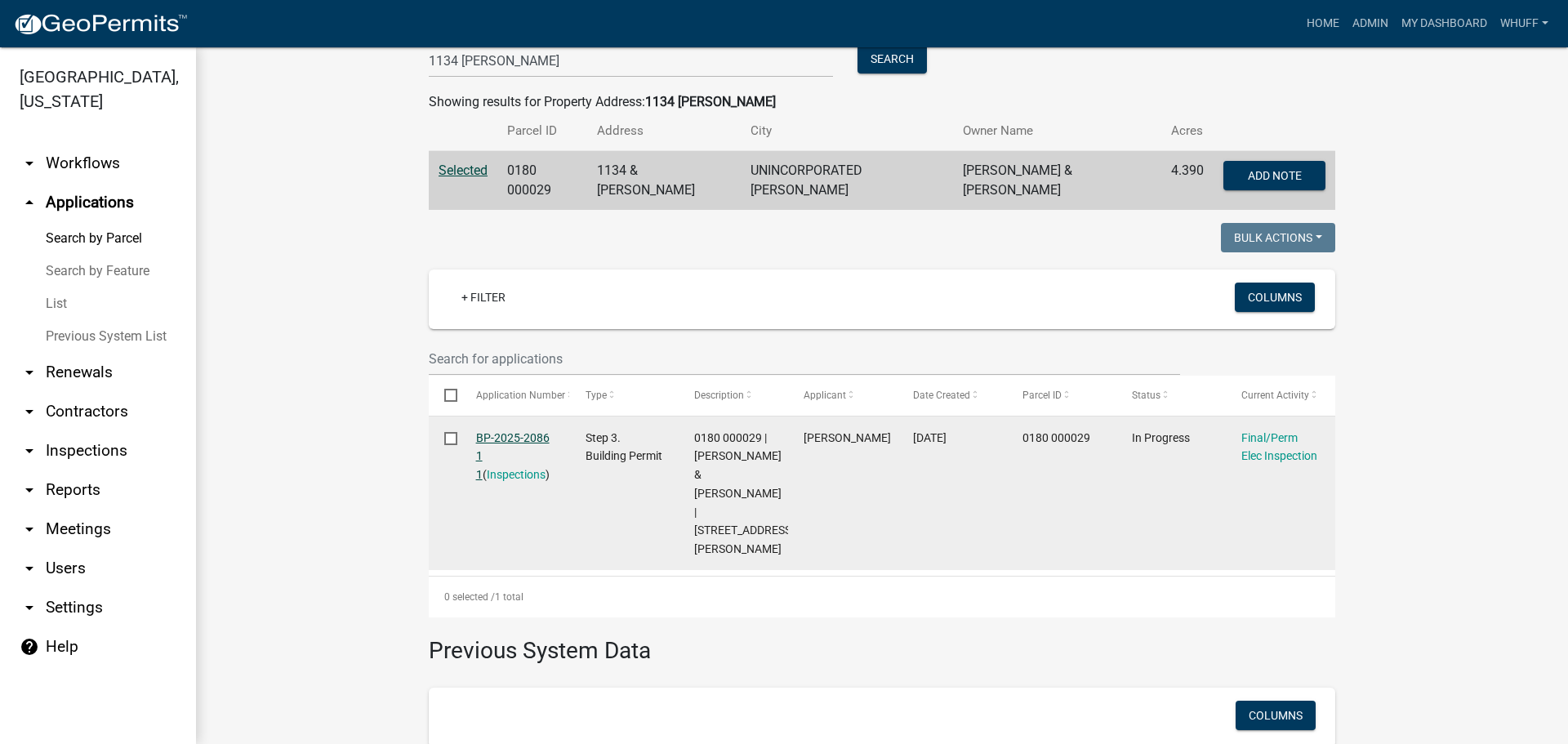
click at [499, 432] on link "BP-2025-2086 1 1" at bounding box center [513, 457] width 74 height 50
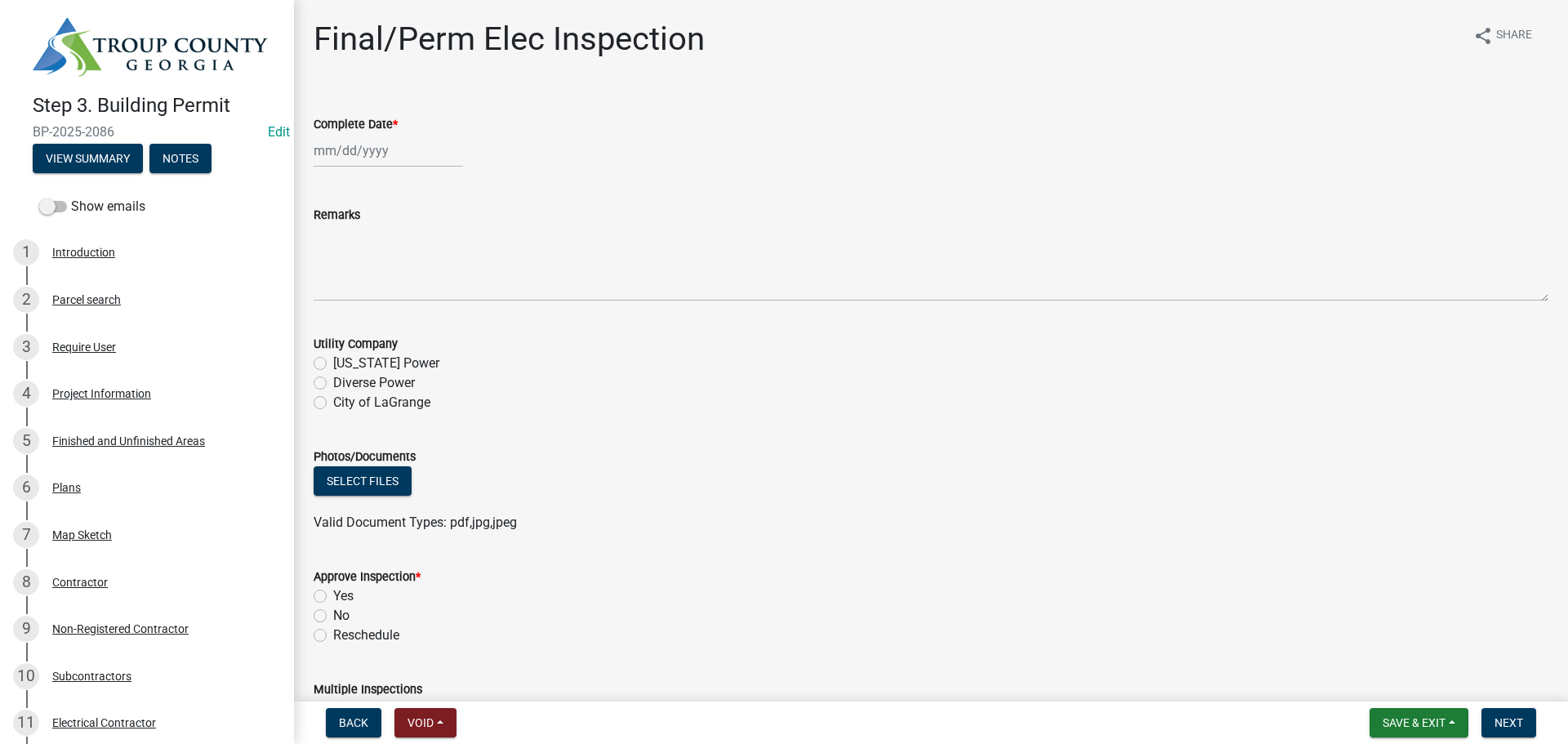
click at [367, 154] on div at bounding box center [388, 151] width 150 height 34
select select "9"
select select "2025"
click at [375, 310] on div "24" at bounding box center [382, 315] width 26 height 26
type input "09/24/2025"
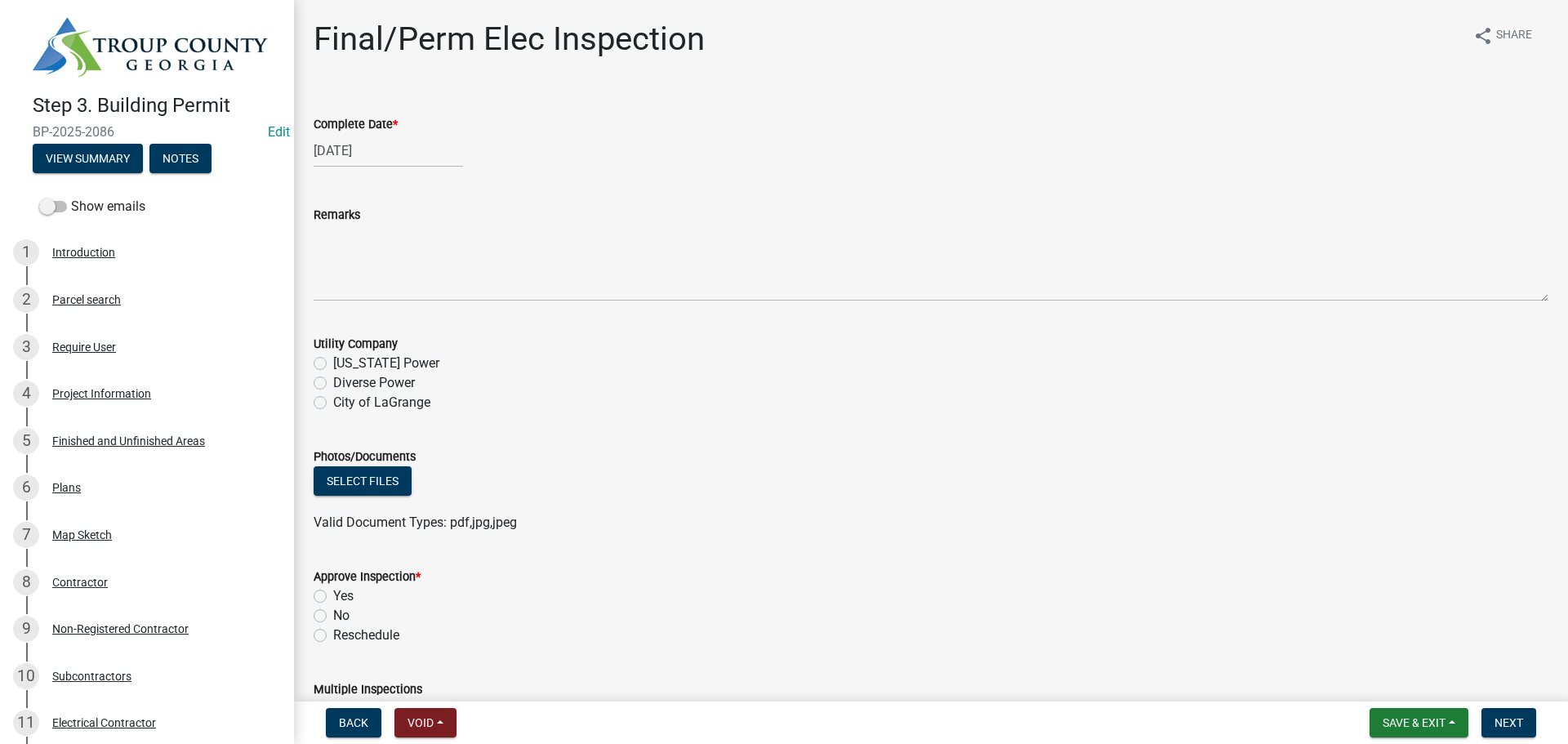
click at [347, 600] on label "Yes" at bounding box center [343, 596] width 20 height 19
click at [344, 597] on input "Yes" at bounding box center [339, 591] width 11 height 11
radio input "true"
click at [407, 384] on label "Diverse Power" at bounding box center [374, 383] width 81 height 19
click at [344, 384] on input "Diverse Power" at bounding box center [339, 378] width 11 height 11
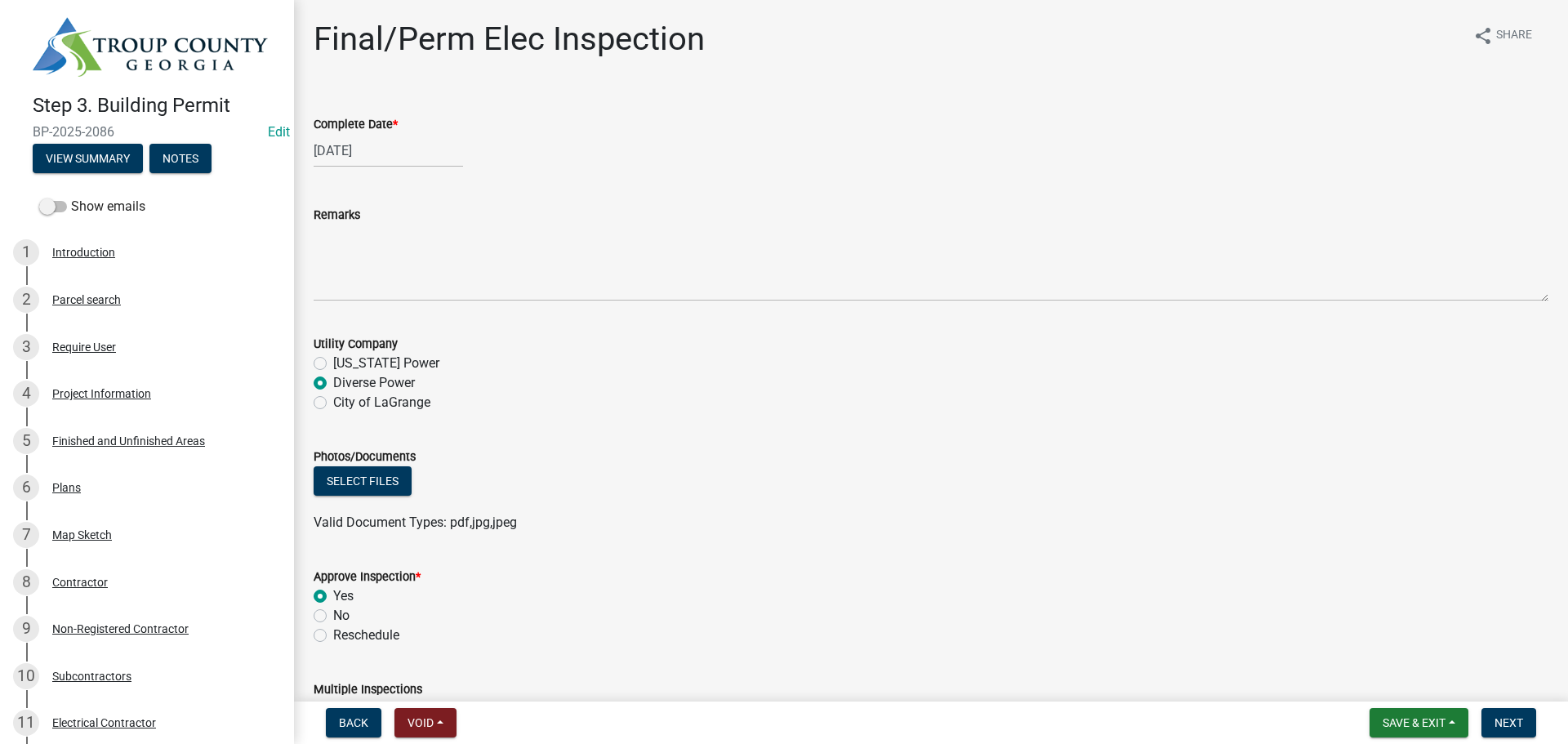
radio input "true"
click at [1046, 587] on div "Yes" at bounding box center [931, 596] width 1235 height 19
click at [1447, 531] on div "Valid Document Types: pdf,jpg,jpeg" at bounding box center [932, 522] width 1259 height 19
click at [1509, 729] on span "Next" at bounding box center [1509, 724] width 29 height 14
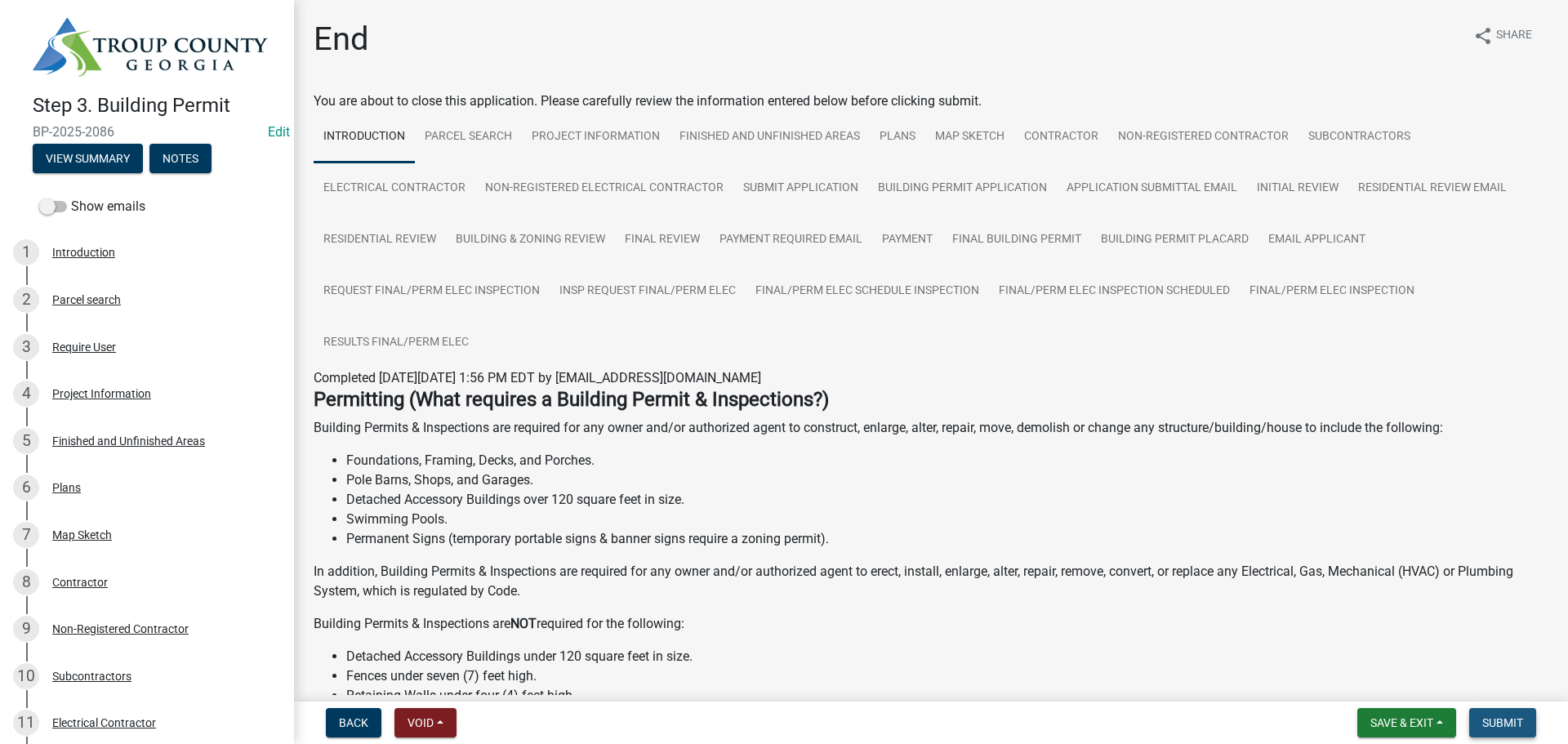
click at [1507, 717] on span "Submit" at bounding box center [1503, 724] width 41 height 14
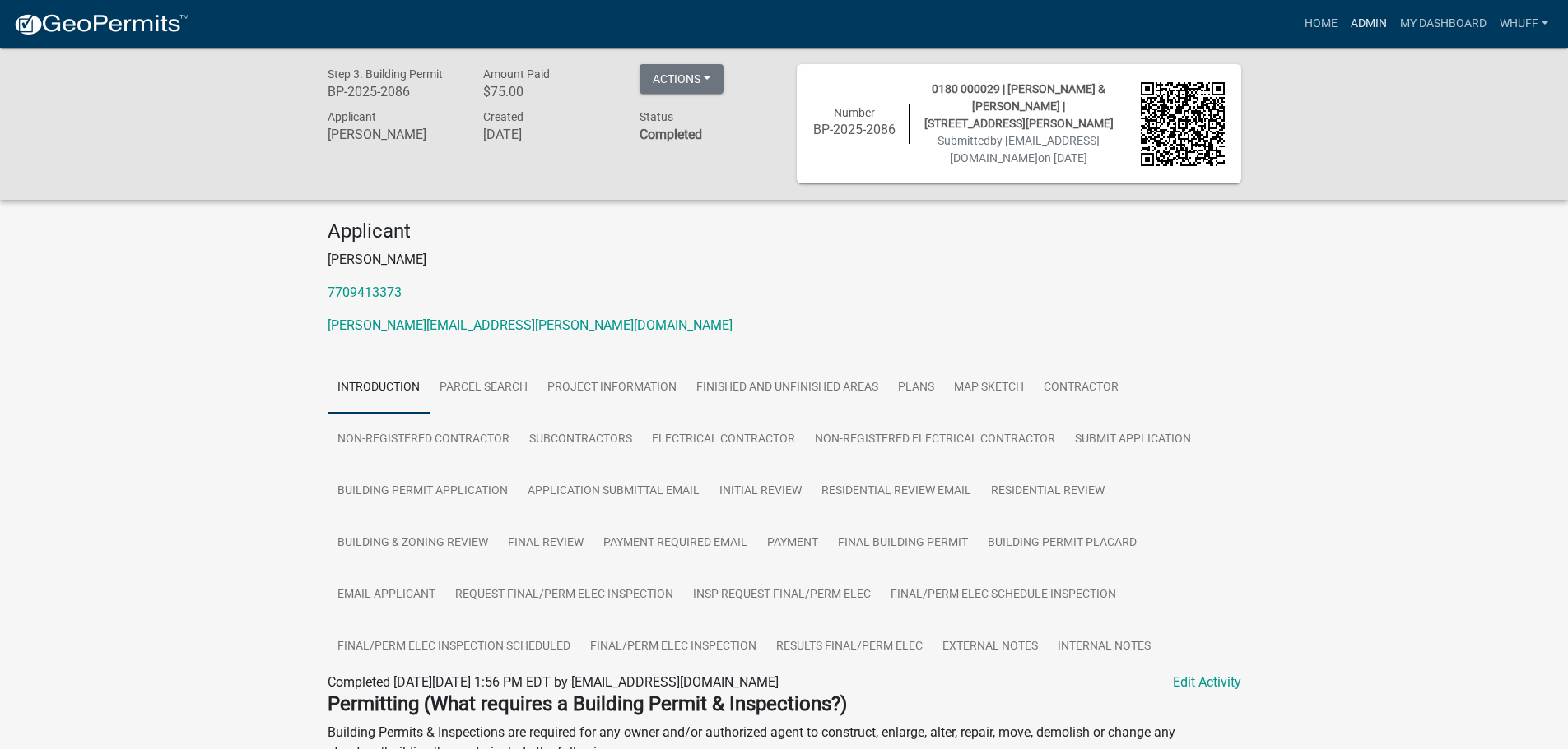
click at [1366, 29] on link "Admin" at bounding box center [1368, 23] width 50 height 31
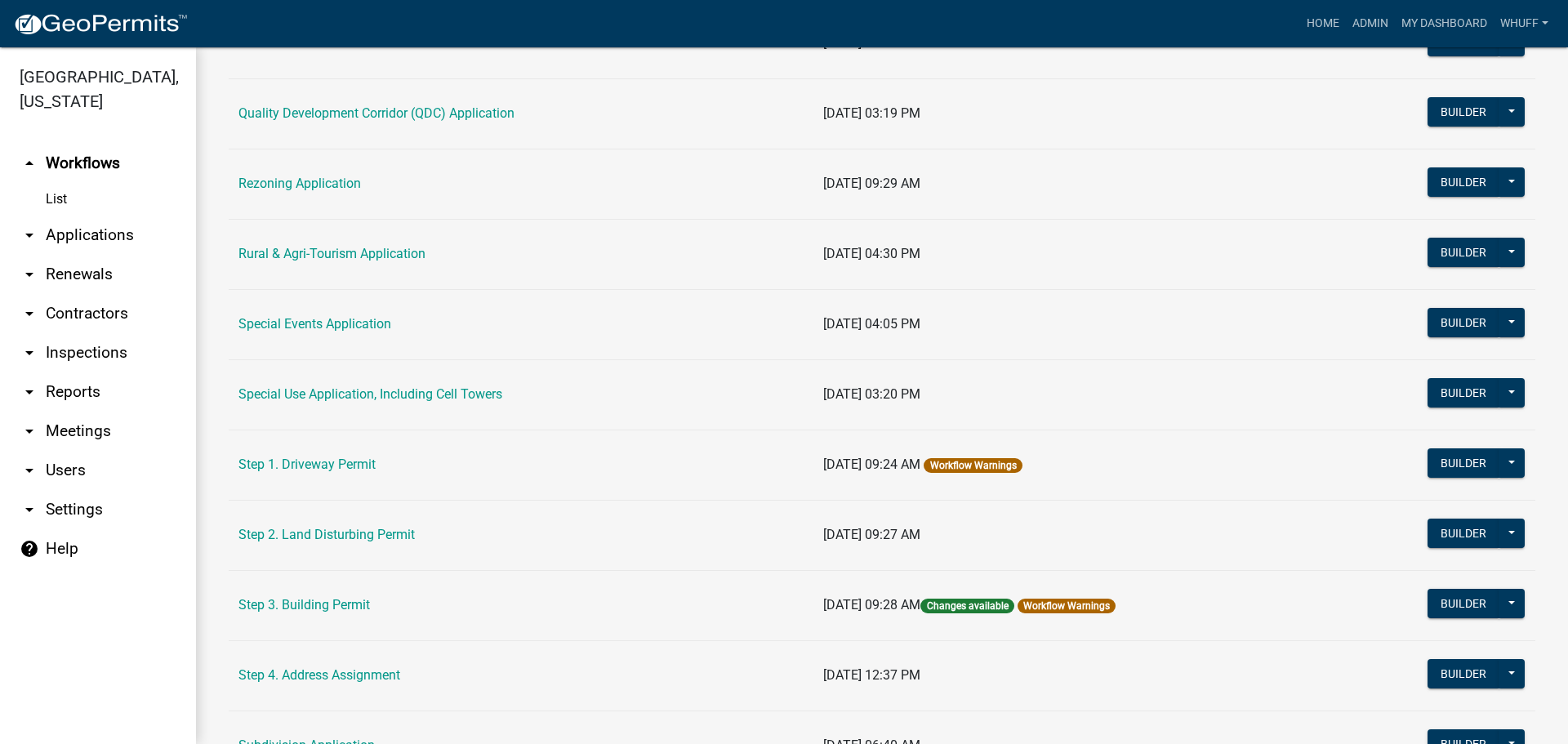
scroll to position [572, 0]
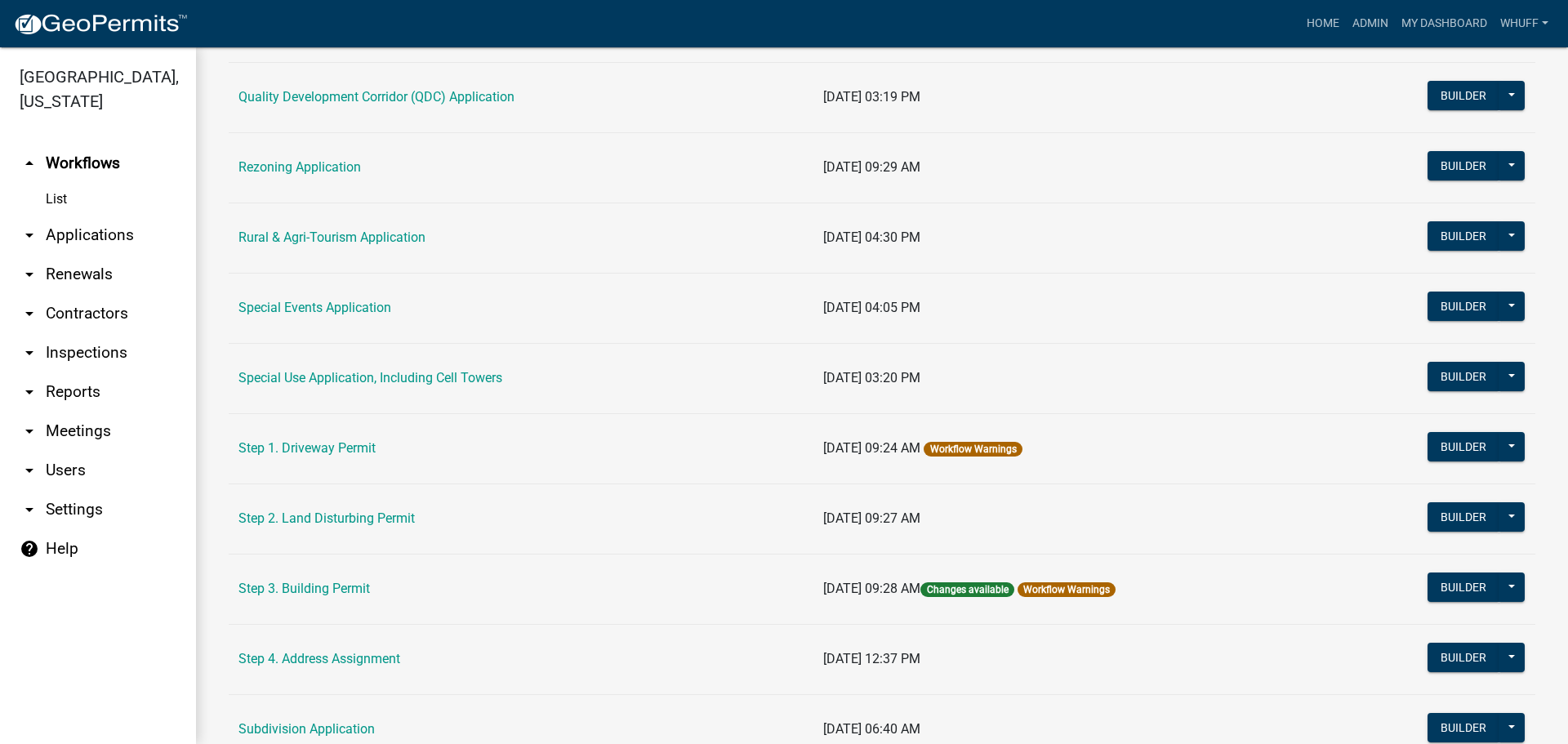
click at [80, 218] on link "arrow_drop_down Applications" at bounding box center [98, 235] width 196 height 40
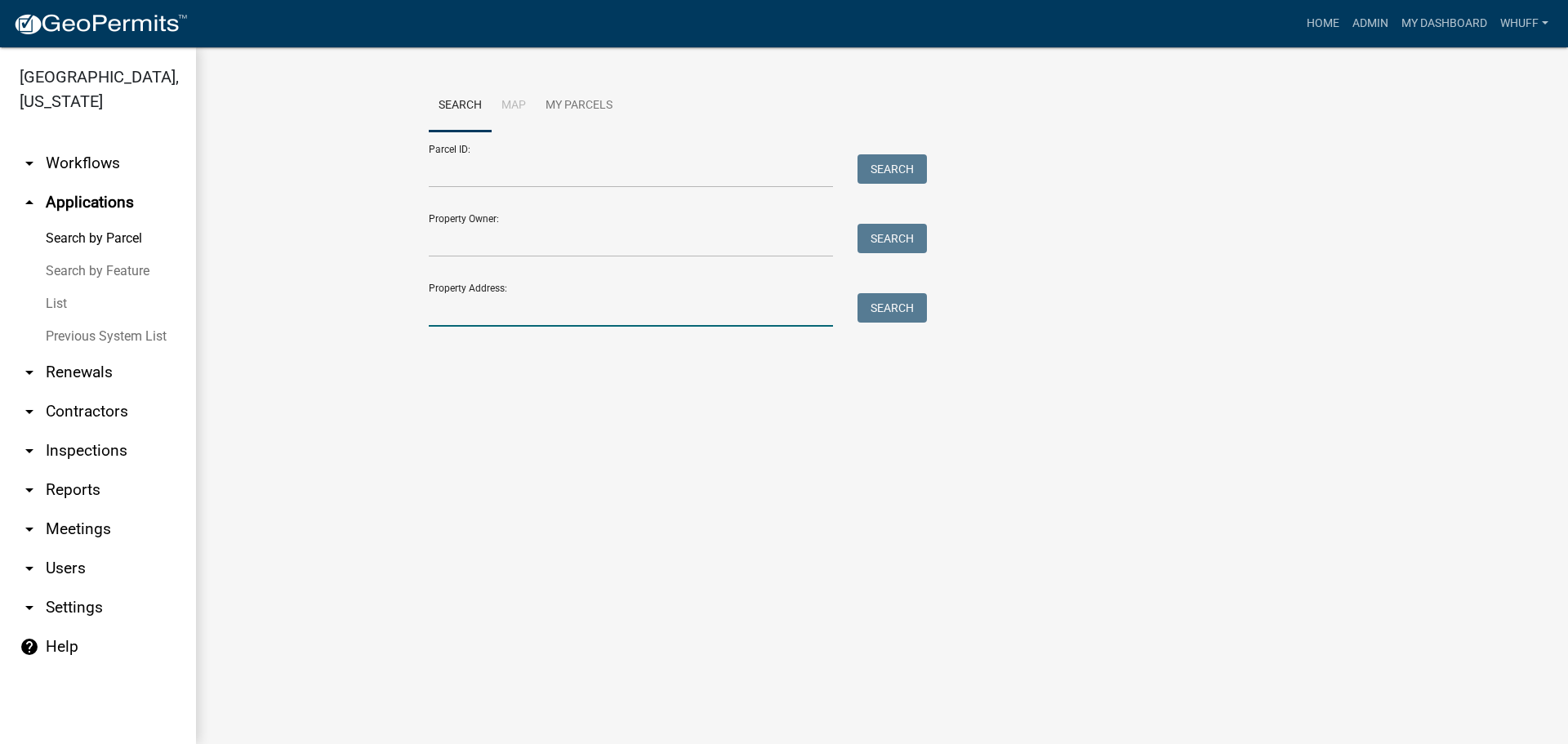
click at [496, 317] on input "Property Address:" at bounding box center [631, 310] width 404 height 34
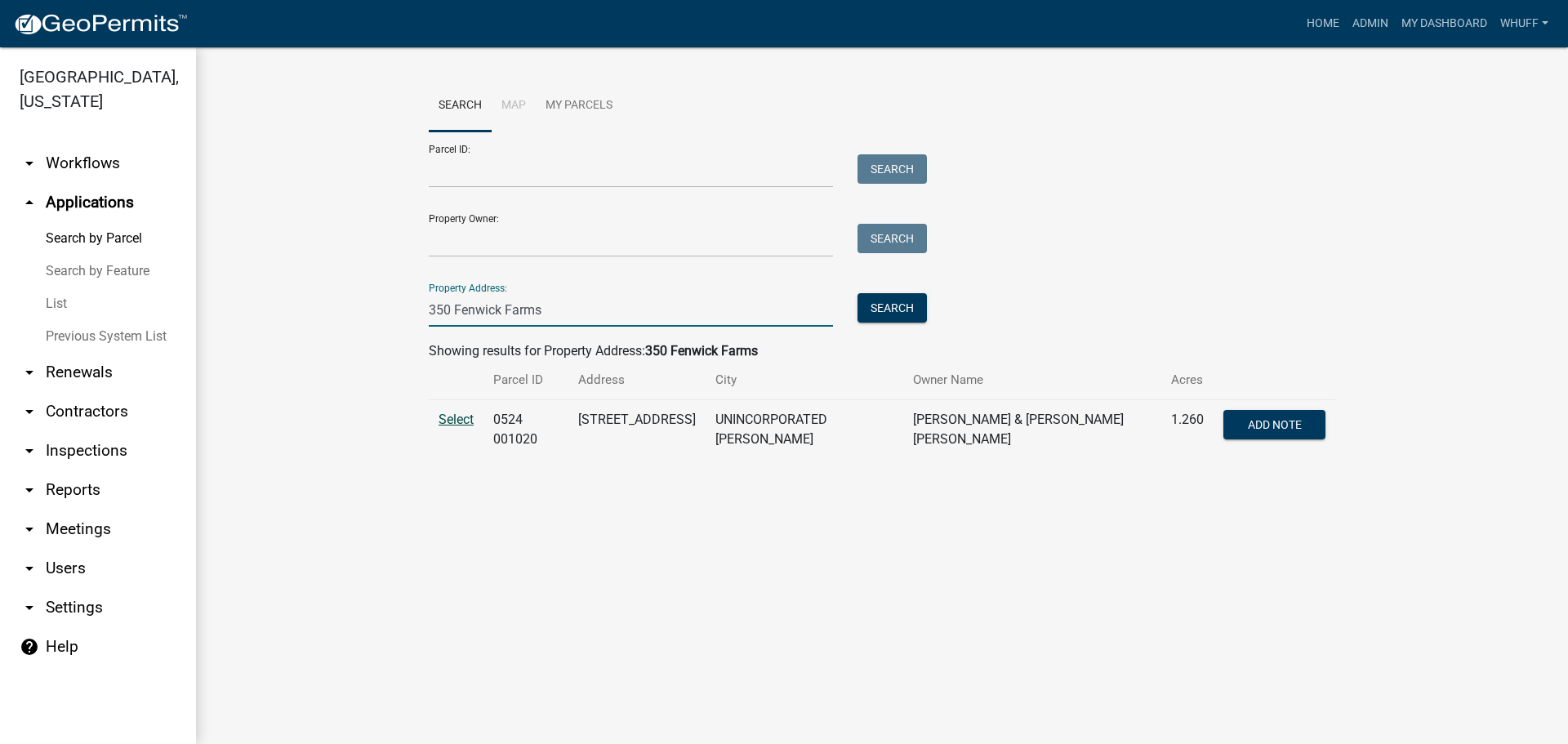
type input "350 Fenwick Farms"
click at [450, 426] on span "Select" at bounding box center [457, 420] width 35 height 15
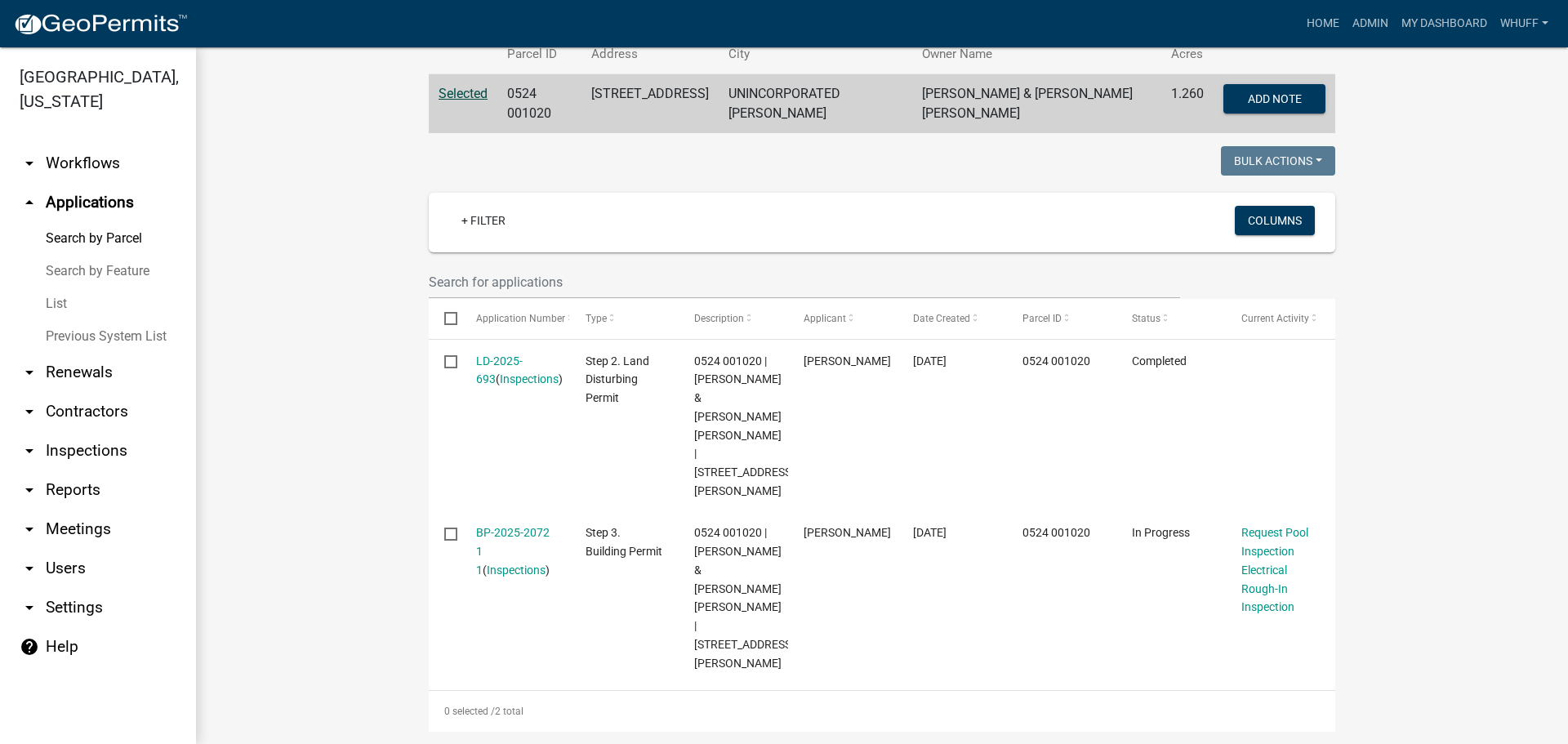
scroll to position [408, 0]
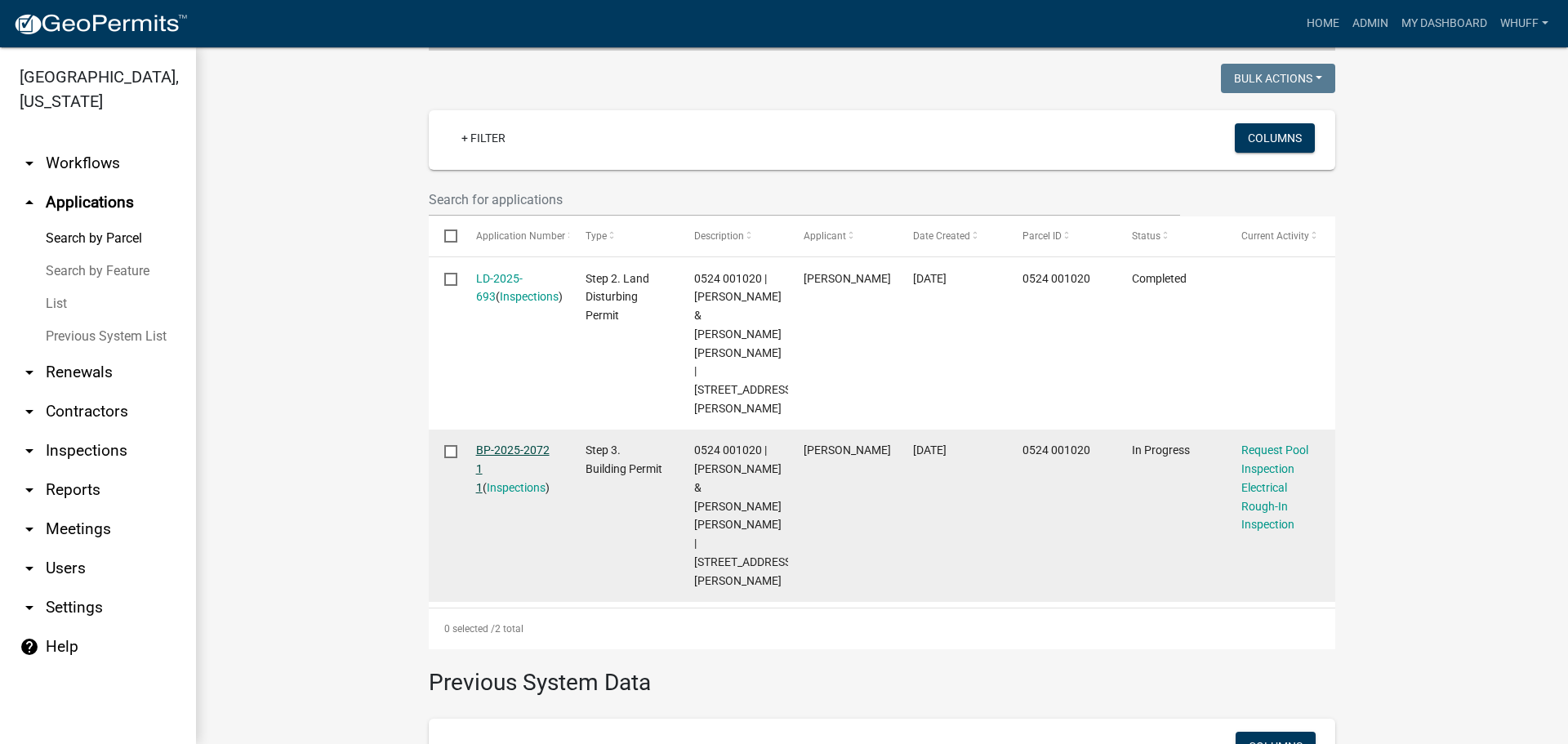
click at [504, 444] on link "BP-2025-2072 1 1" at bounding box center [513, 469] width 74 height 50
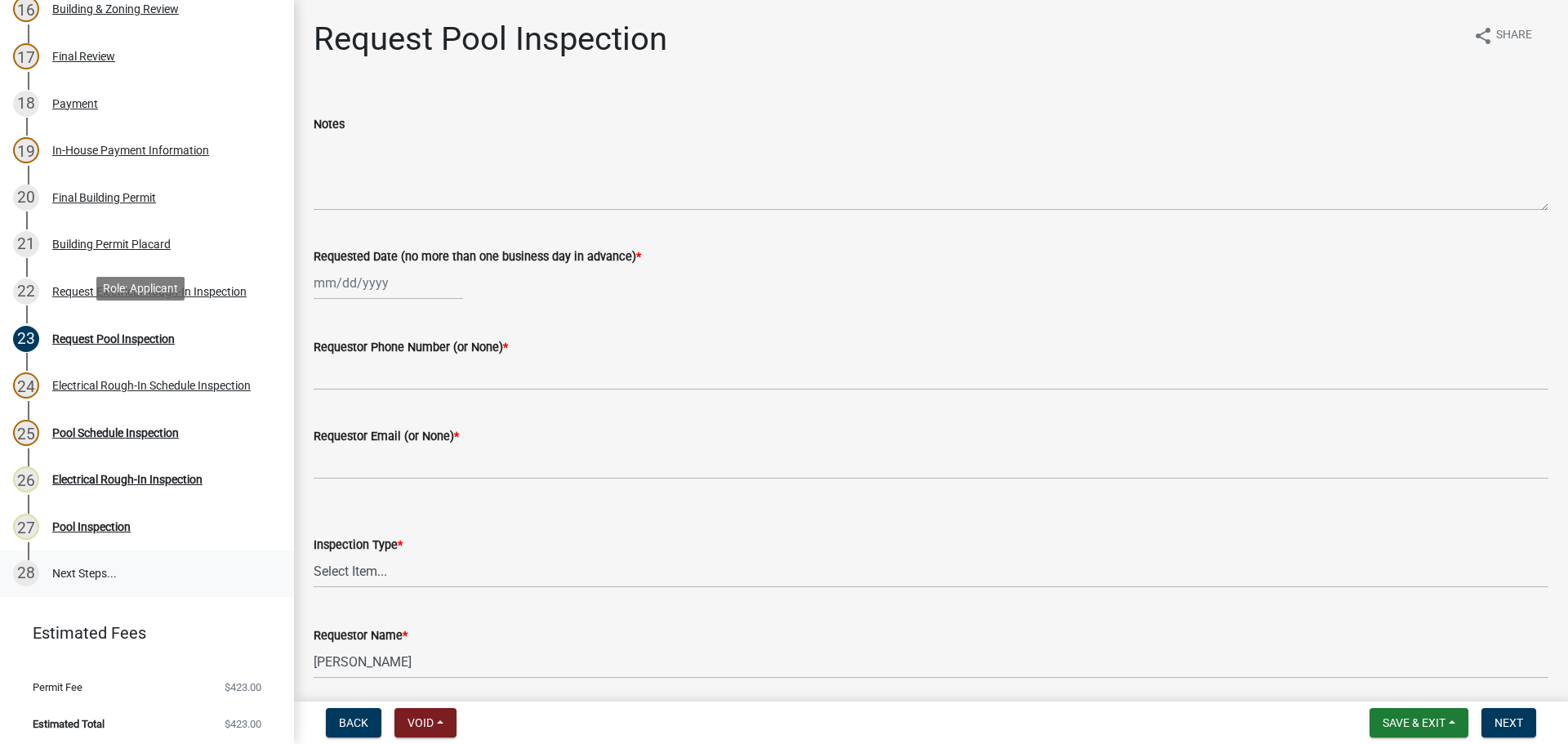
scroll to position [951, 0]
click at [144, 477] on div "Electrical Rough-In Inspection" at bounding box center [127, 478] width 150 height 12
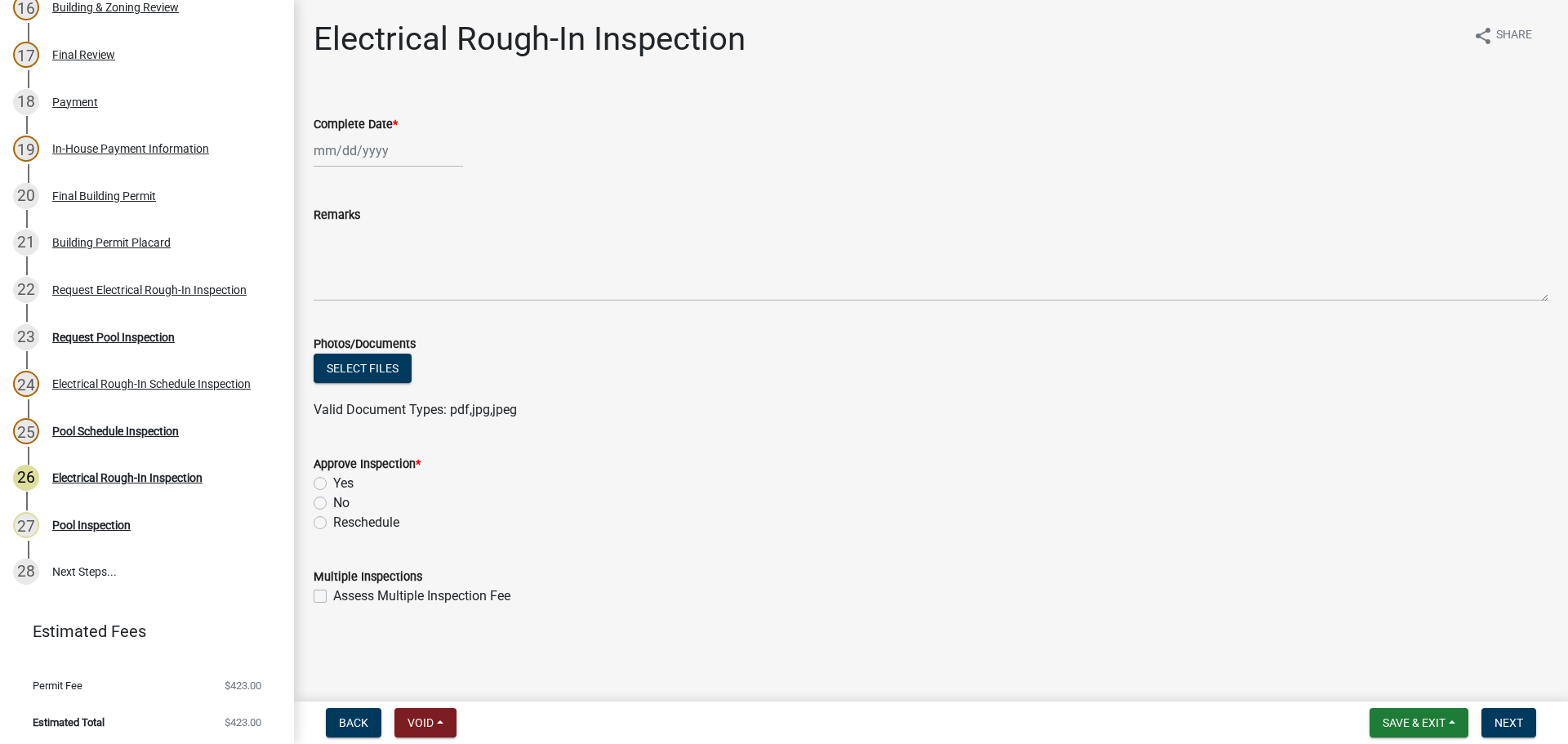
select select "9"
select select "2025"
click at [357, 140] on div "Jan Feb Mar Apr May Jun Jul Aug Sep Oct Nov Dec 1525 1526 1527 1528 1529 1530 1…" at bounding box center [388, 151] width 150 height 34
click at [374, 311] on div "24" at bounding box center [382, 315] width 26 height 26
type input "[DATE]"
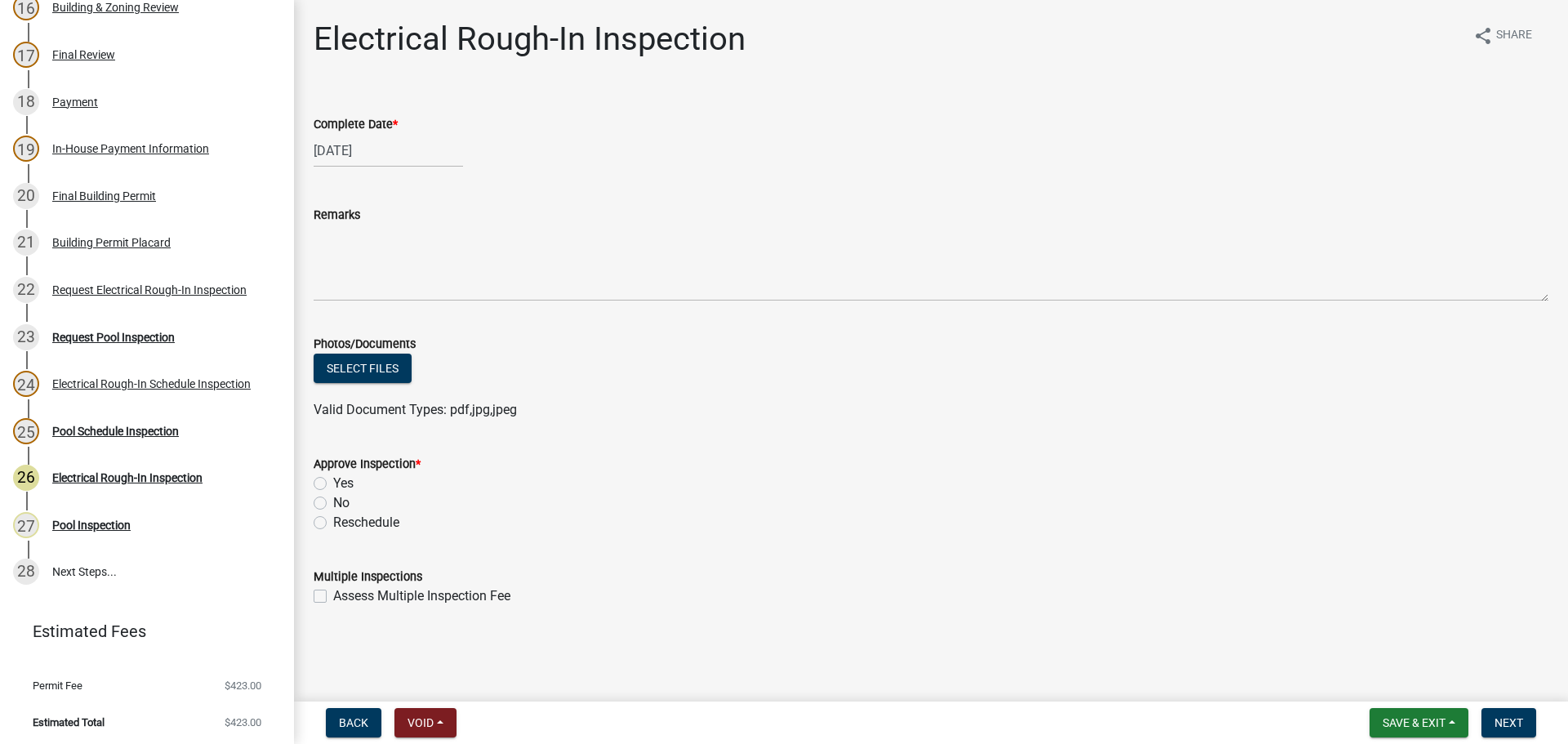
click at [338, 487] on label "Yes" at bounding box center [343, 484] width 20 height 19
click at [338, 485] on input "Yes" at bounding box center [339, 479] width 11 height 11
radio input "true"
click at [931, 522] on div "Reschedule" at bounding box center [931, 522] width 1235 height 19
click at [1246, 488] on div "Yes" at bounding box center [931, 484] width 1235 height 19
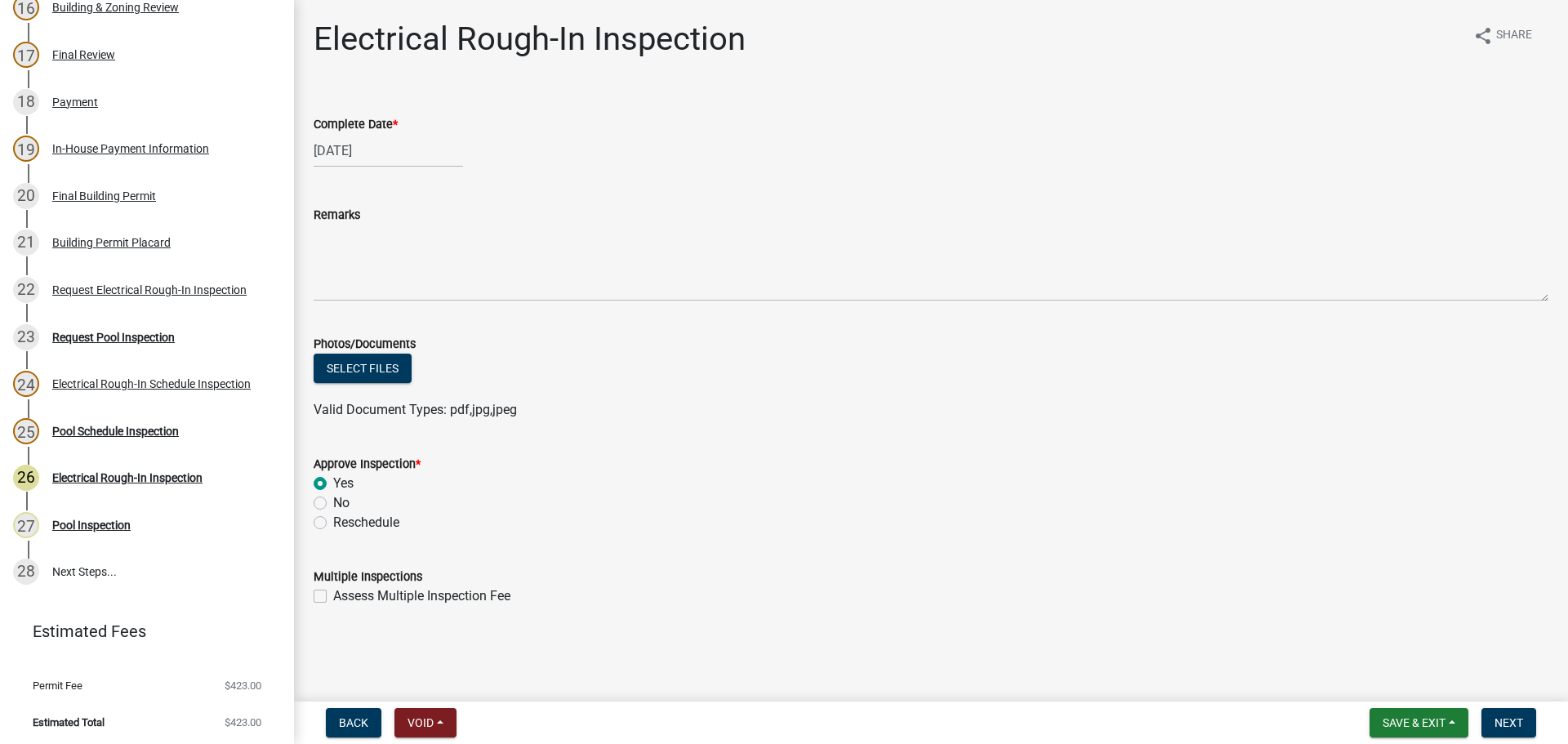
click at [1491, 529] on div "Reschedule" at bounding box center [931, 522] width 1235 height 19
click at [1514, 729] on span "Next" at bounding box center [1509, 724] width 29 height 14
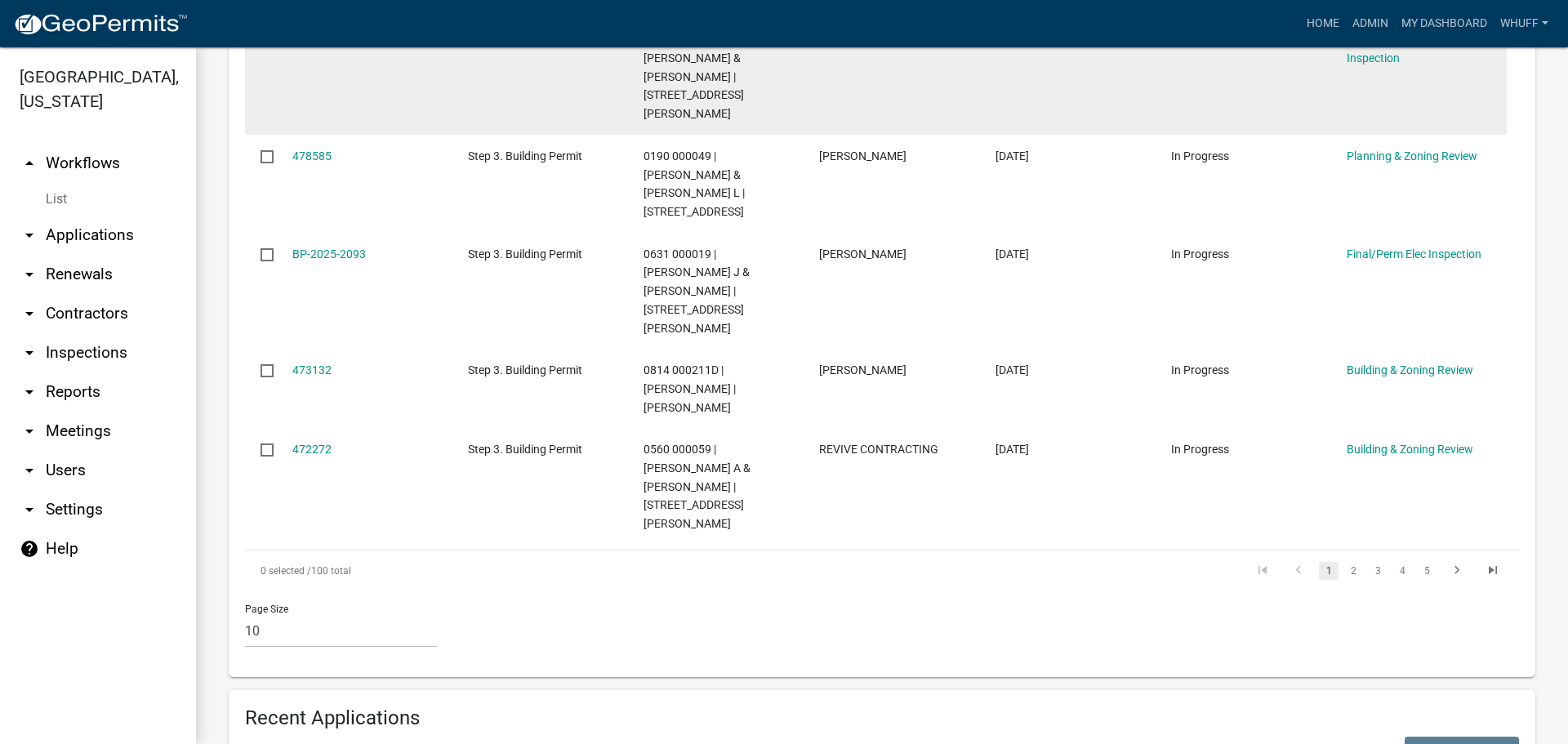
scroll to position [1319, 0]
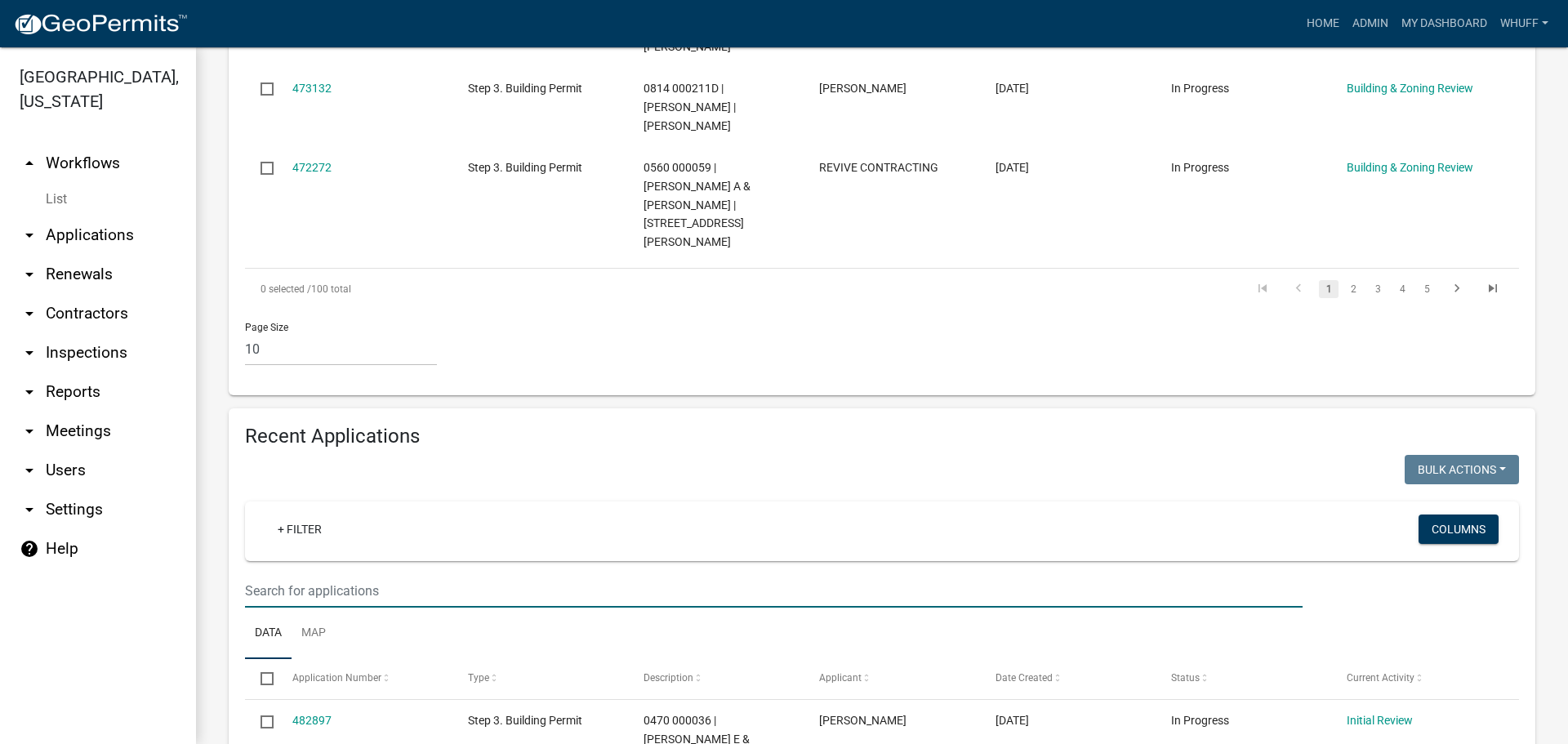
click at [409, 575] on input "text" at bounding box center [774, 591] width 1058 height 34
type input "2025-1953"
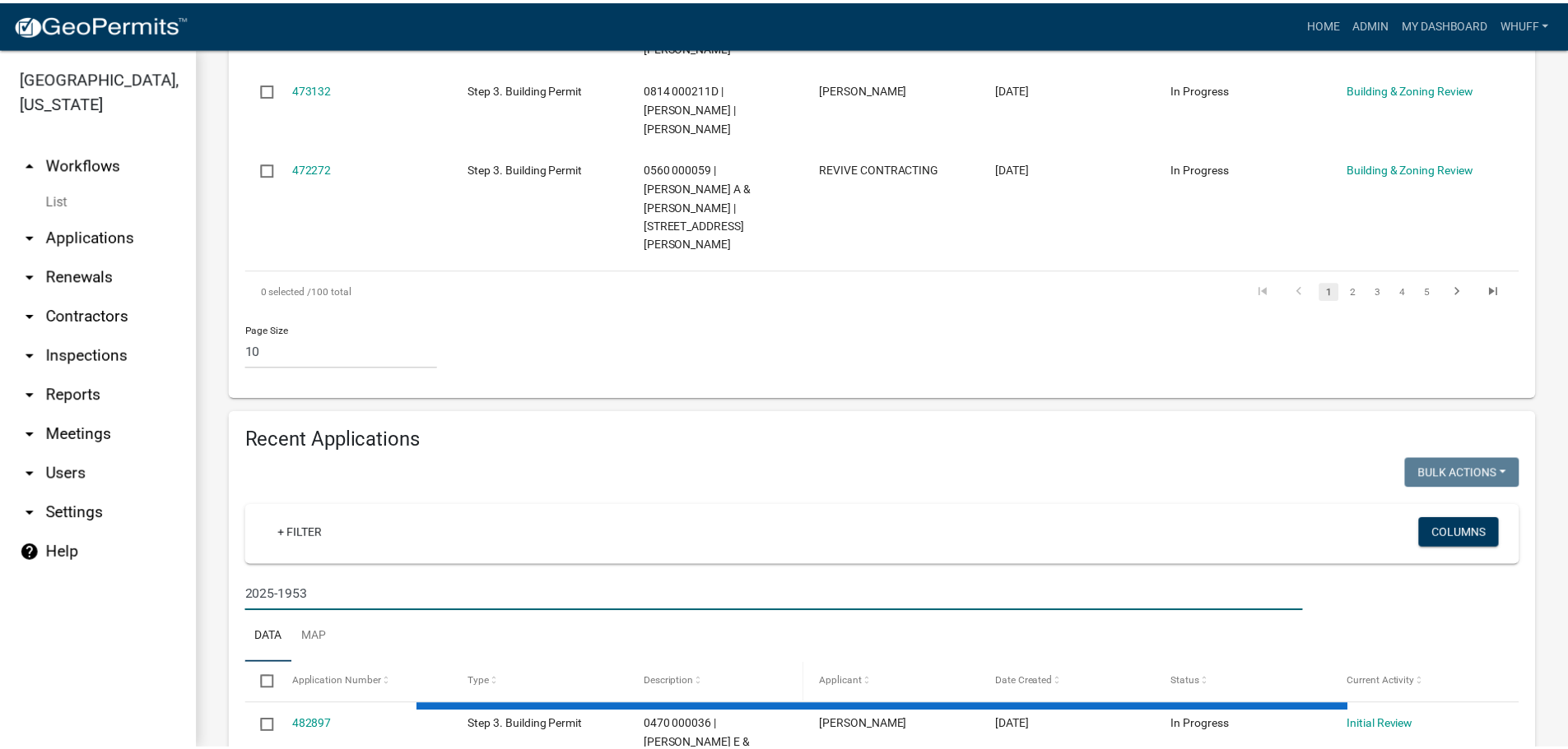
scroll to position [1272, 0]
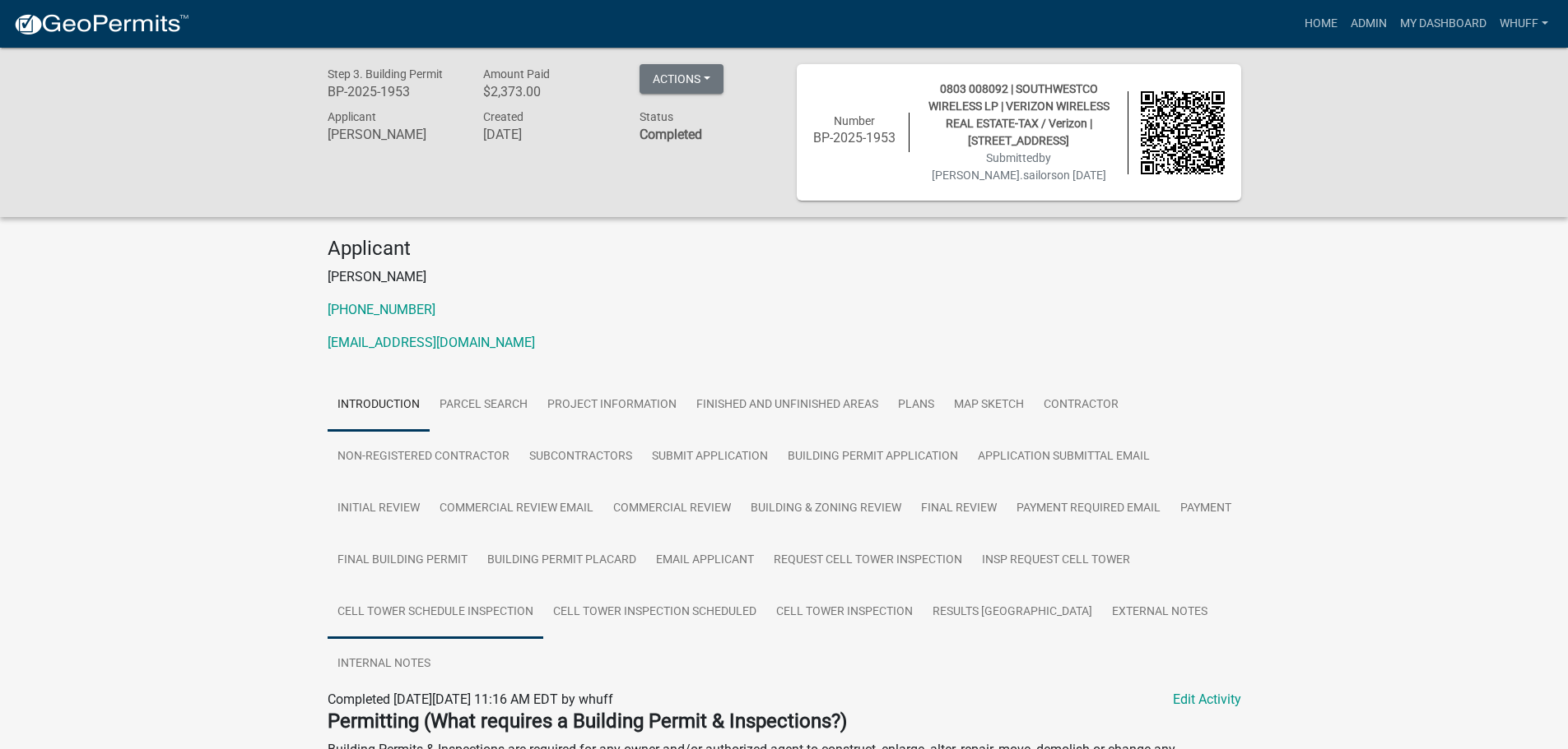
click at [489, 614] on link "Cell Tower Schedule Inspection" at bounding box center [435, 613] width 215 height 53
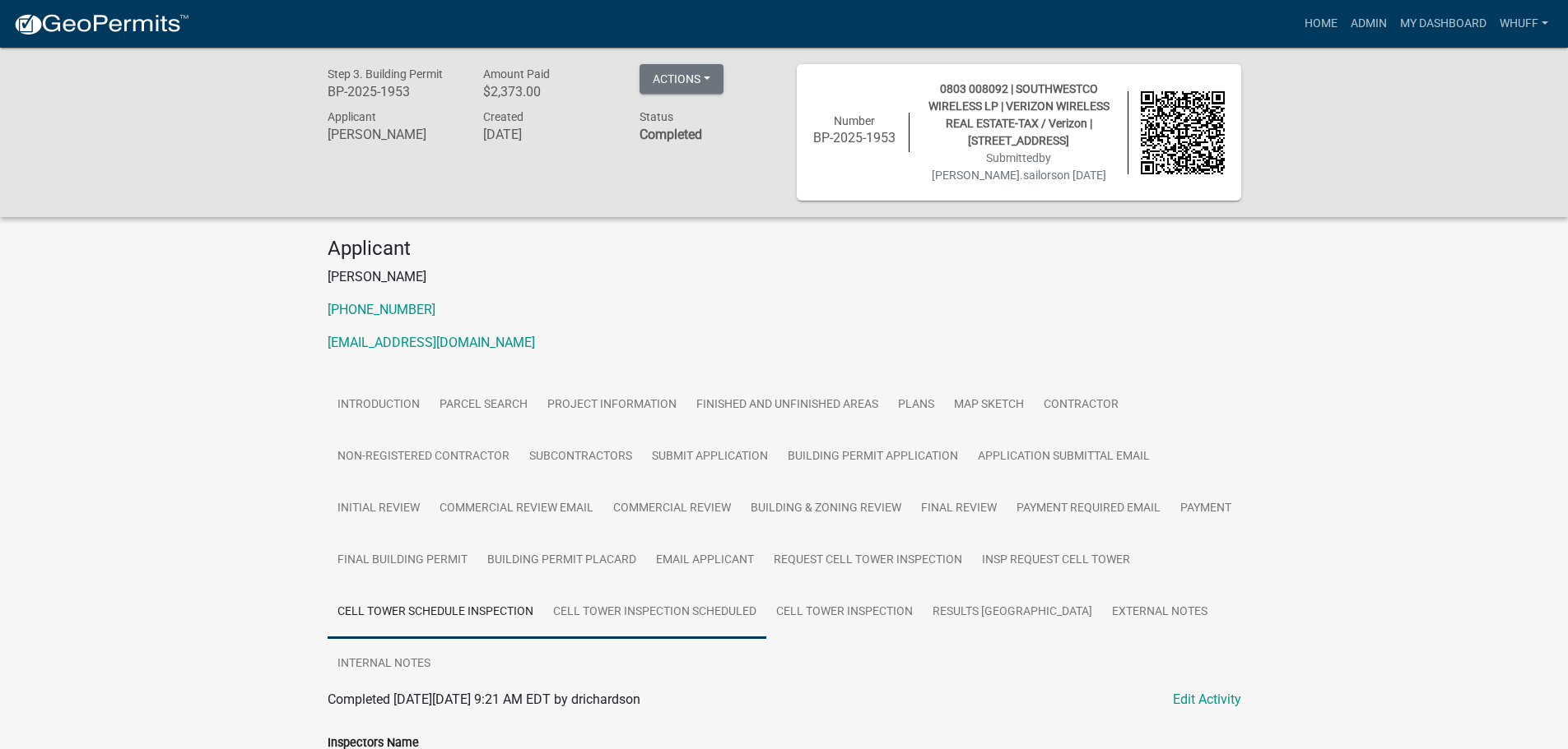
click at [627, 604] on link "Cell Tower Inspection Scheduled" at bounding box center [654, 613] width 223 height 53
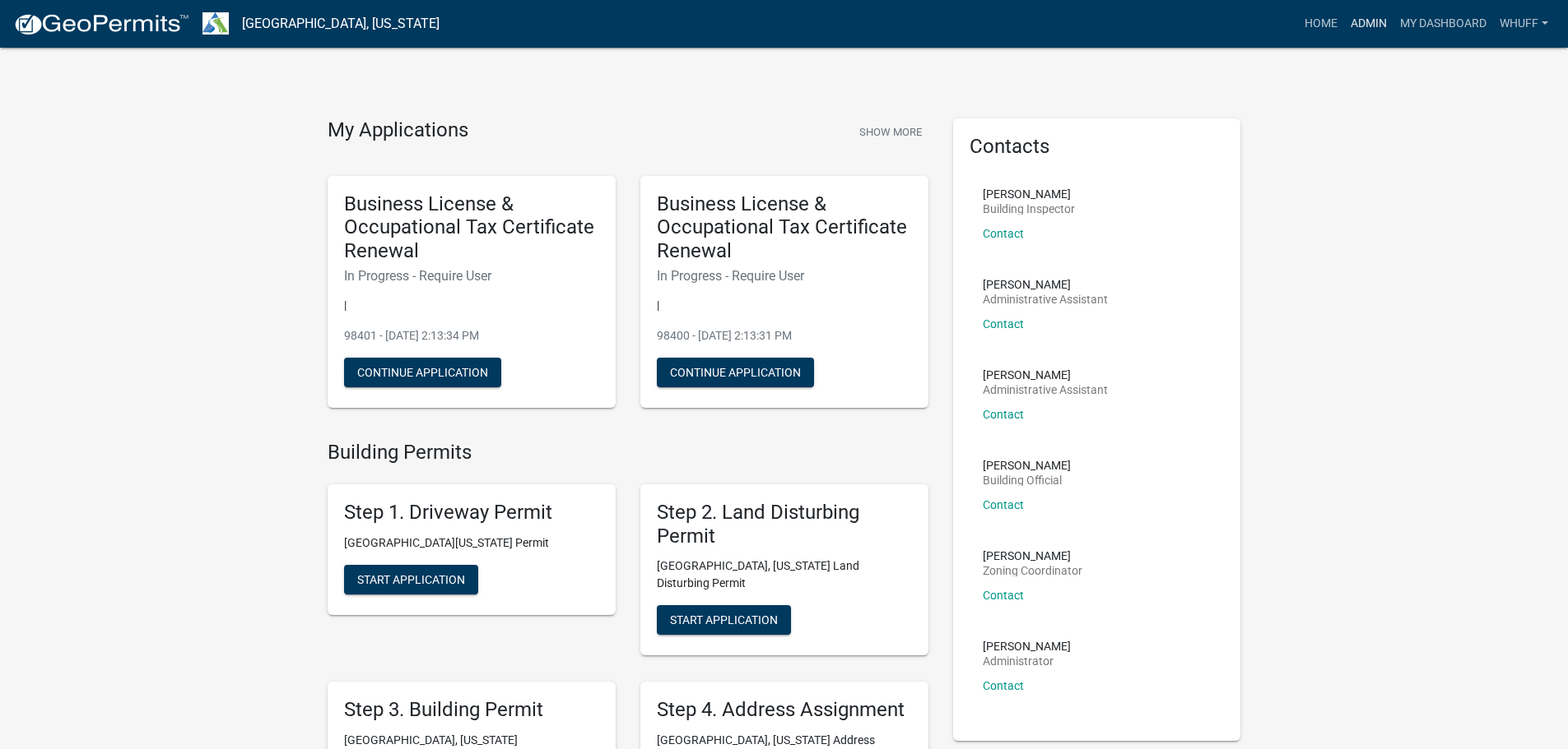
click at [1382, 22] on link "Admin" at bounding box center [1368, 23] width 50 height 31
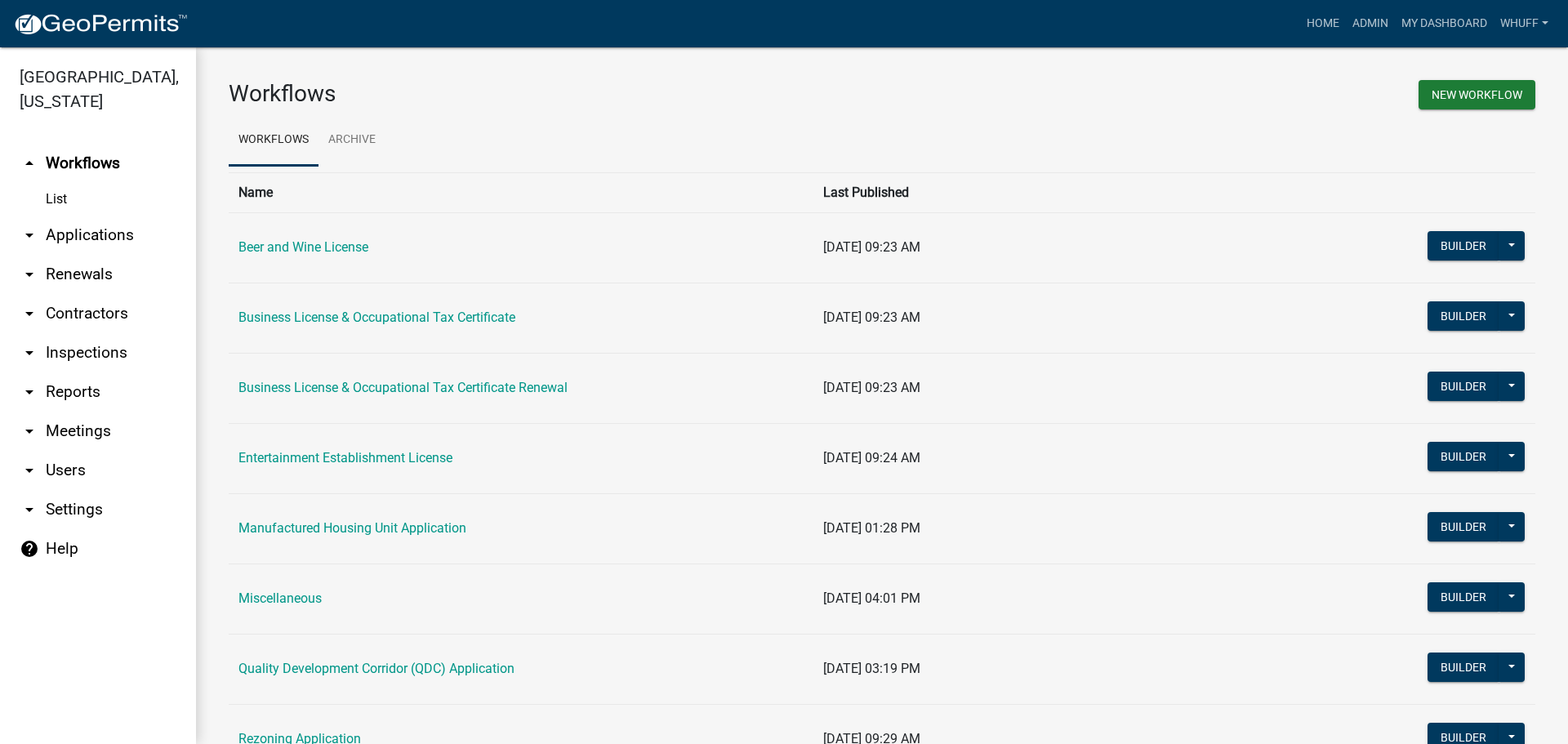
click at [94, 216] on link "arrow_drop_down Applications" at bounding box center [98, 235] width 196 height 40
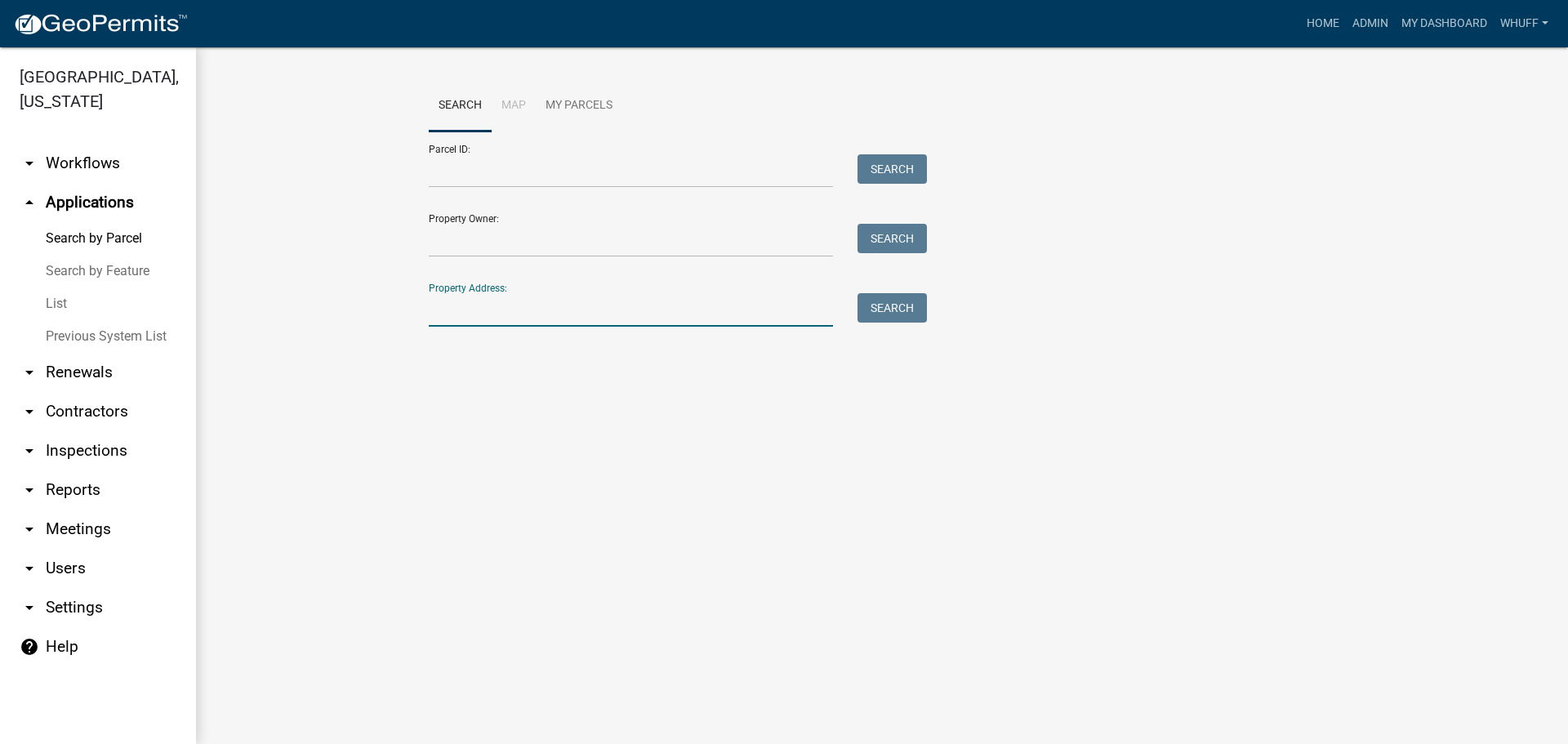
click at [547, 302] on input "Property Address:" at bounding box center [631, 310] width 404 height 34
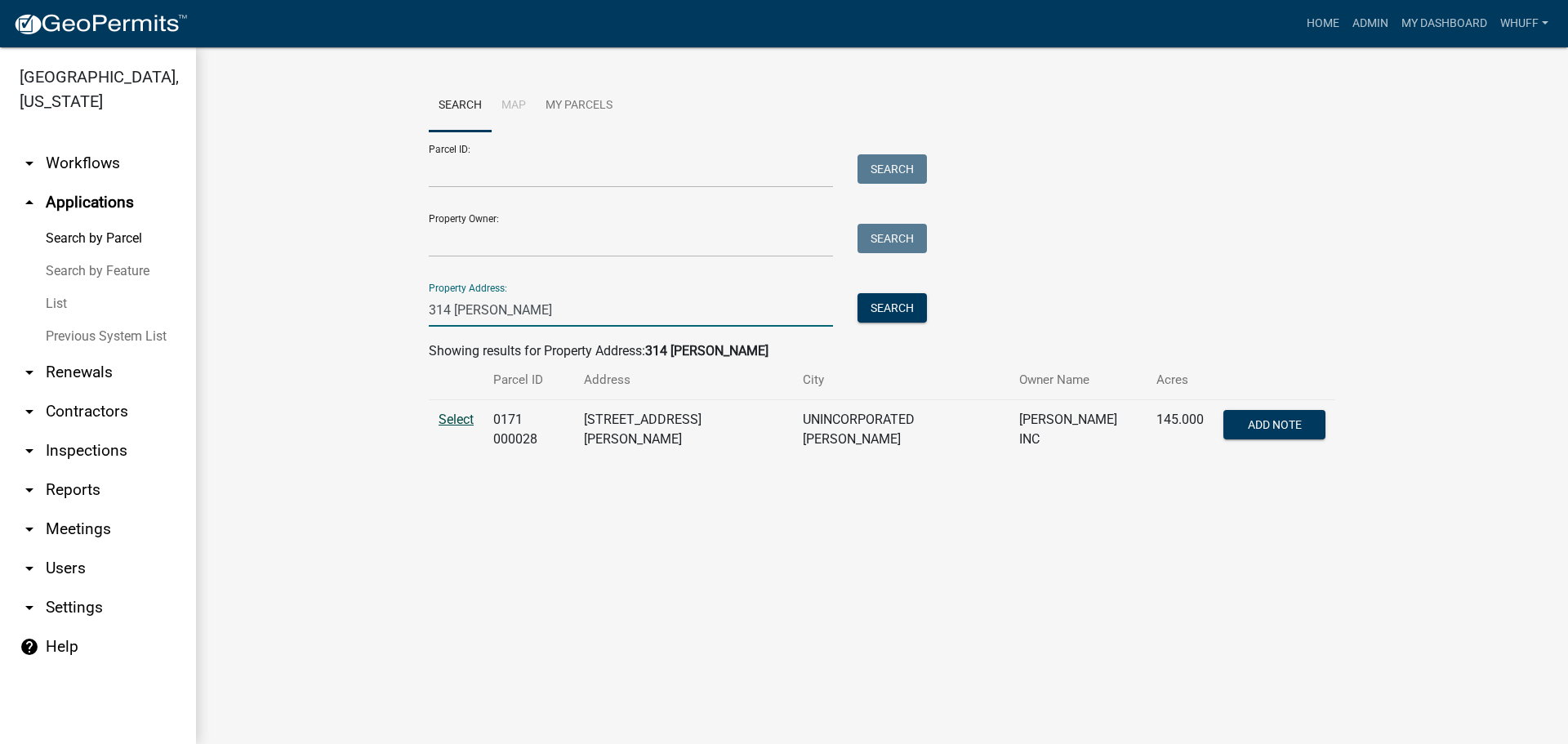
type input "314 [PERSON_NAME]"
click at [449, 421] on span "Select" at bounding box center [457, 420] width 35 height 15
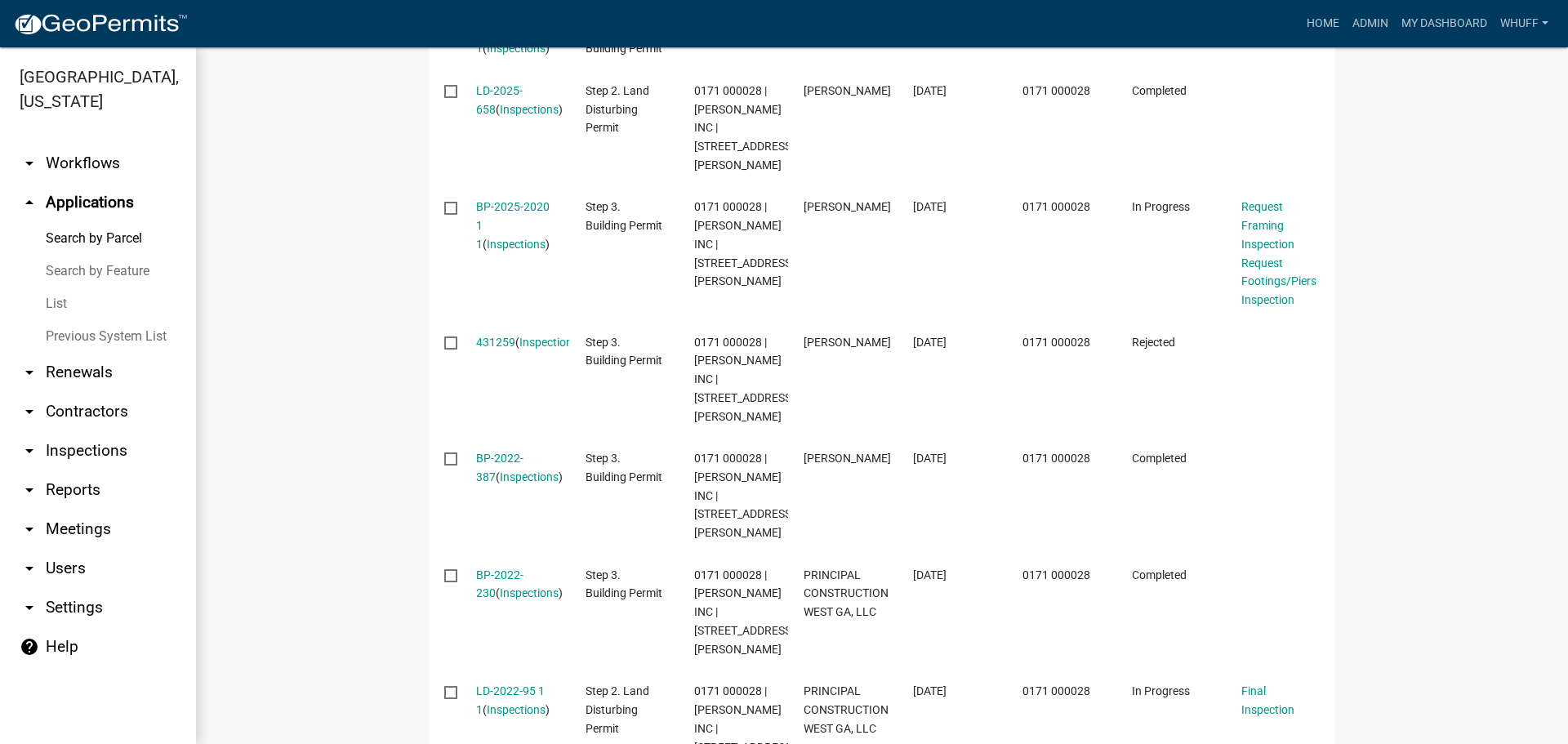
scroll to position [576, 0]
